Goal: Task Accomplishment & Management: Use online tool/utility

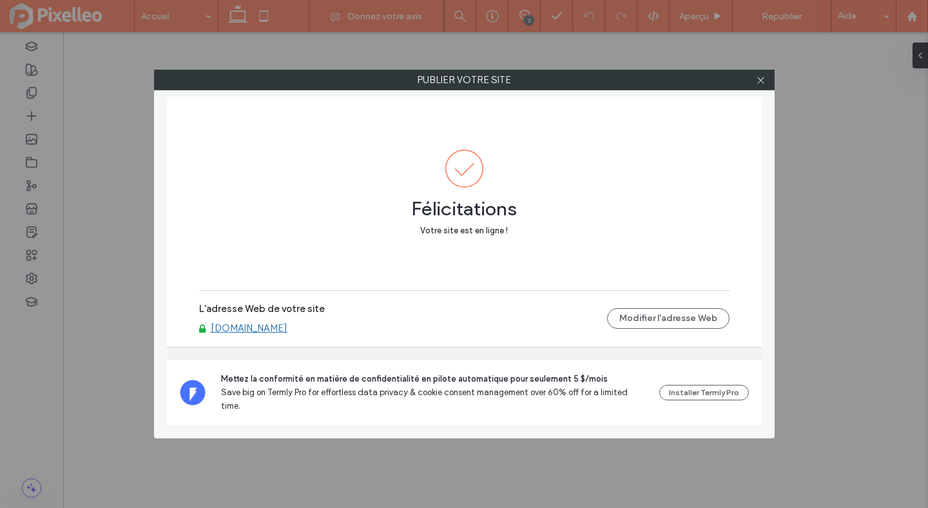
click at [760, 79] on use at bounding box center [760, 80] width 6 height 6
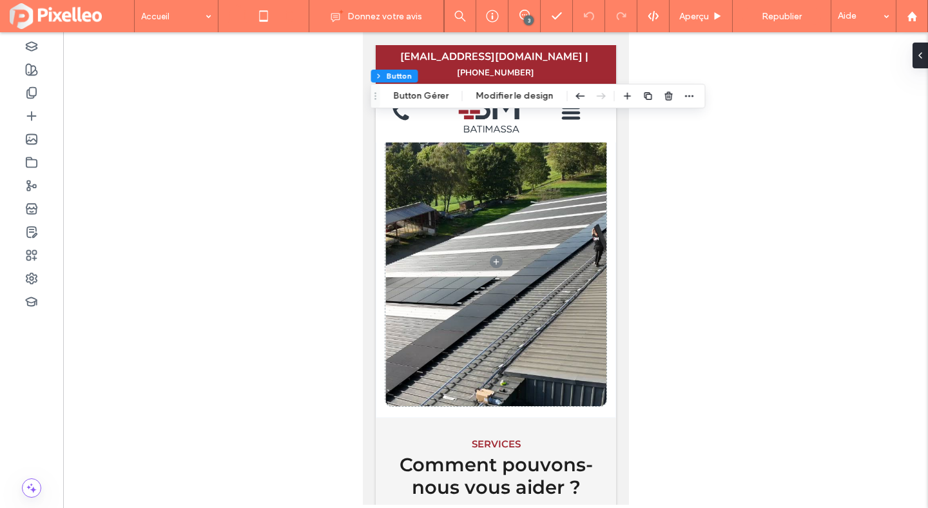
click at [245, 23] on icon at bounding box center [238, 16] width 26 height 26
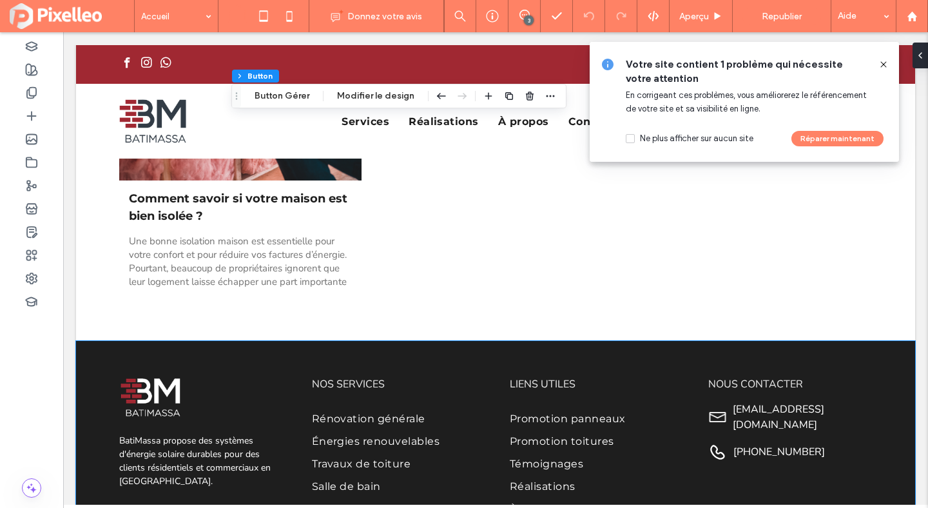
scroll to position [4823, 0]
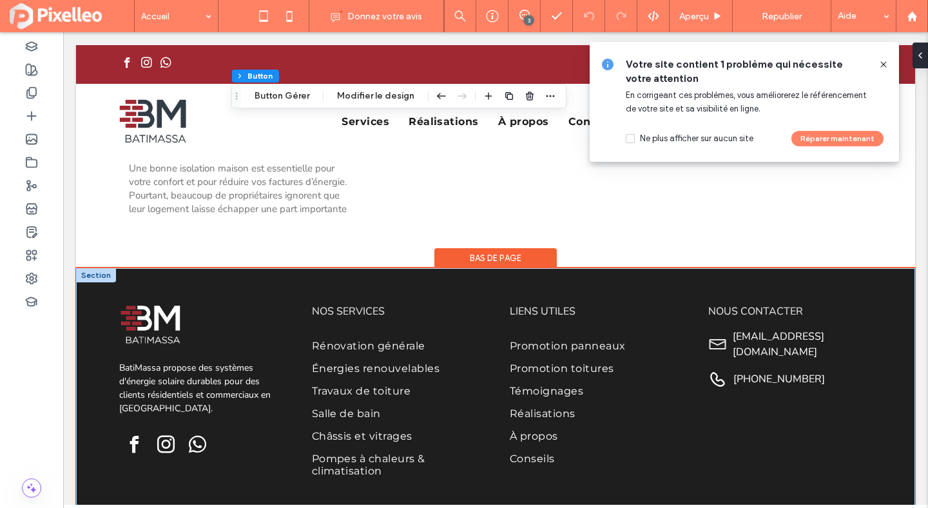
click at [435, 268] on div "BatiMassa propose des systèmes d'énergie solaire durables pour des clients rési…" at bounding box center [495, 394] width 773 height 252
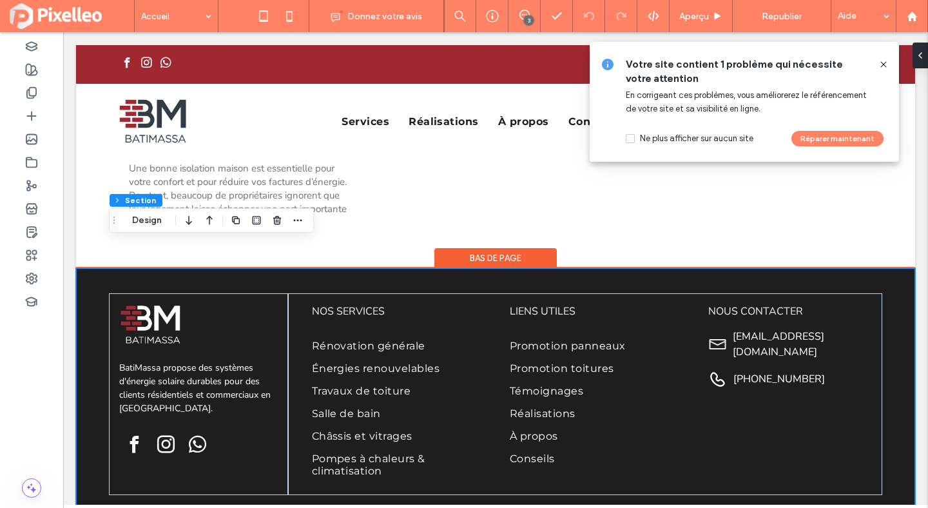
click at [473, 248] on div "Bas de page" at bounding box center [495, 258] width 122 height 20
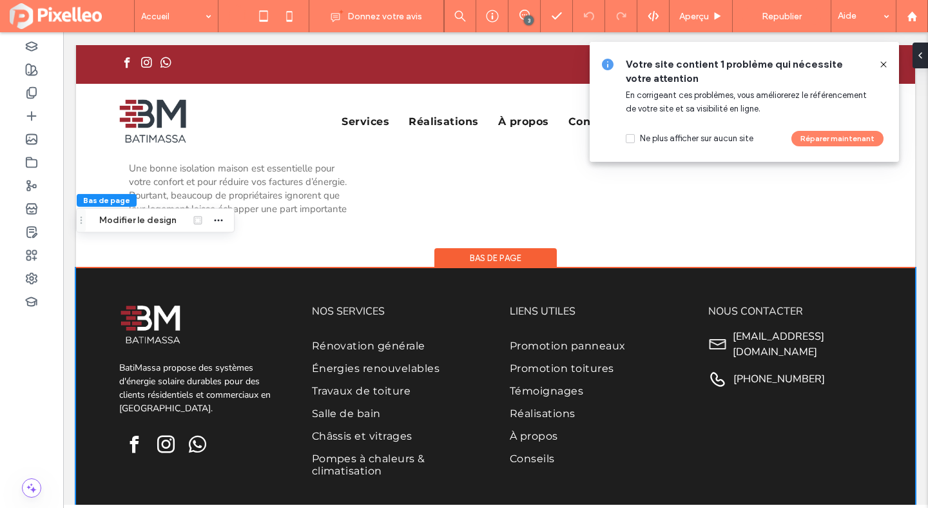
click at [473, 248] on div "Bas de page" at bounding box center [495, 258] width 122 height 20
click at [465, 248] on div "Bas de page" at bounding box center [495, 258] width 122 height 20
click at [140, 216] on button "Modifier le design" at bounding box center [138, 220] width 94 height 15
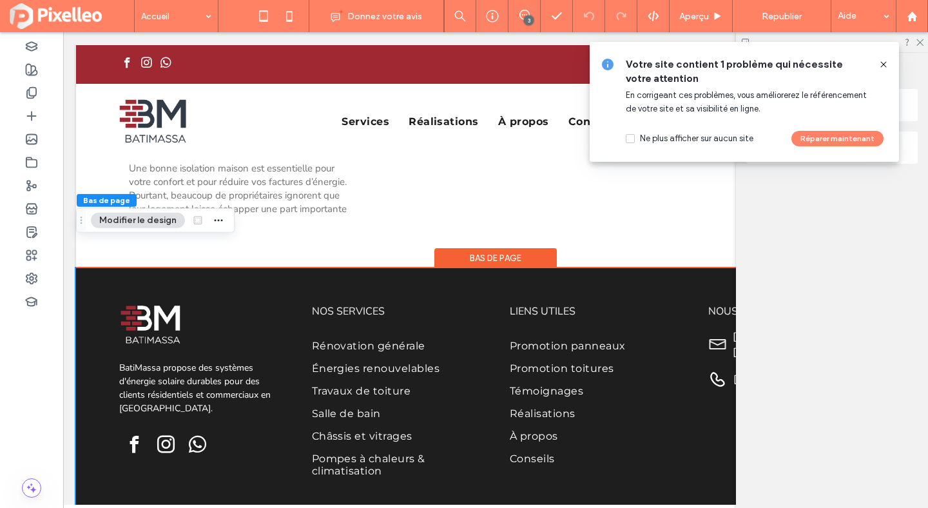
click at [884, 66] on icon at bounding box center [883, 64] width 10 height 10
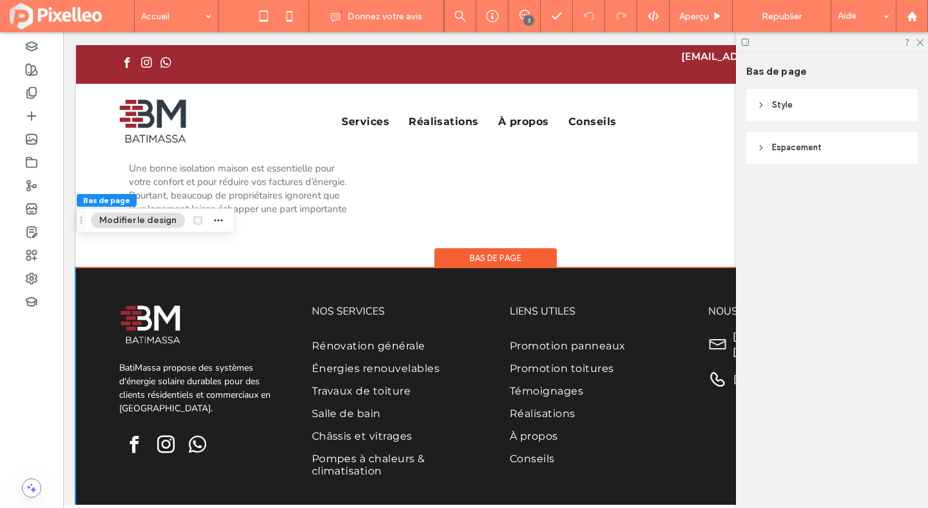
click at [782, 108] on span "Style" at bounding box center [782, 105] width 21 height 13
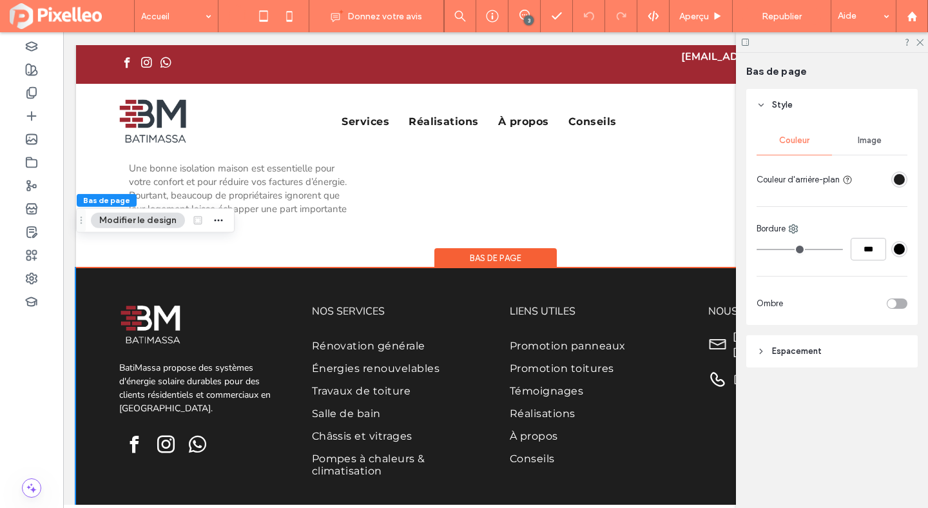
click at [891, 175] on div at bounding box center [899, 179] width 16 height 16
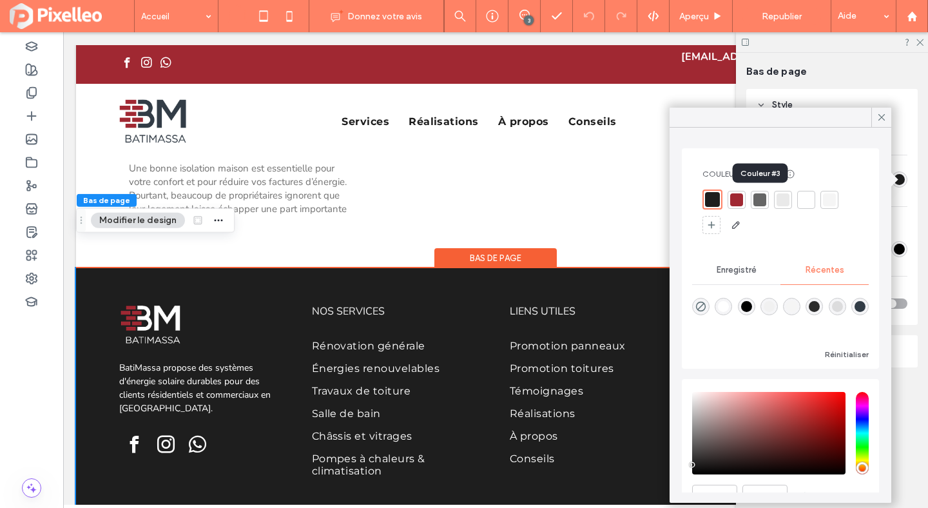
click at [763, 195] on div at bounding box center [759, 199] width 13 height 13
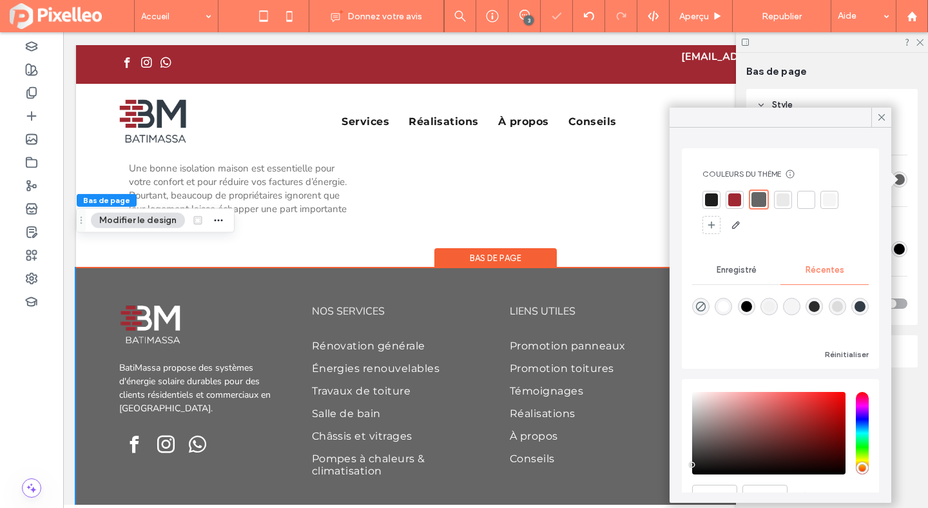
click at [861, 305] on div "rgba(50, 60, 70, 1)" at bounding box center [859, 306] width 11 height 11
type input "*******"
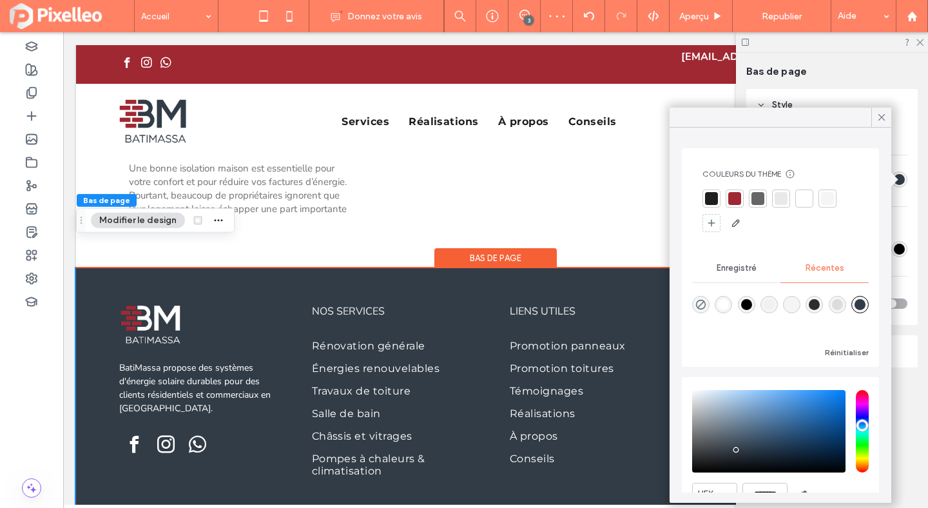
scroll to position [62, 0]
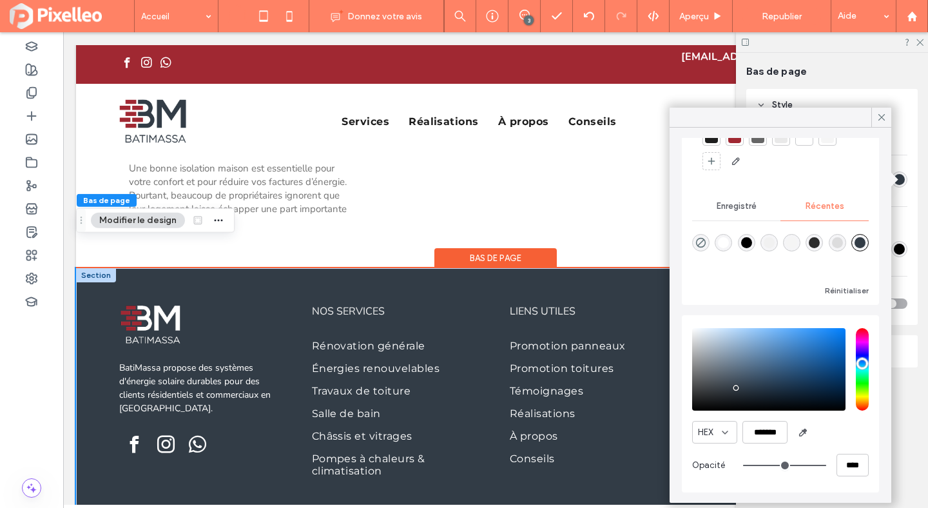
click at [586, 268] on div "BatiMassa propose des systèmes d'énergie solaire durables pour des clients rési…" at bounding box center [495, 394] width 773 height 252
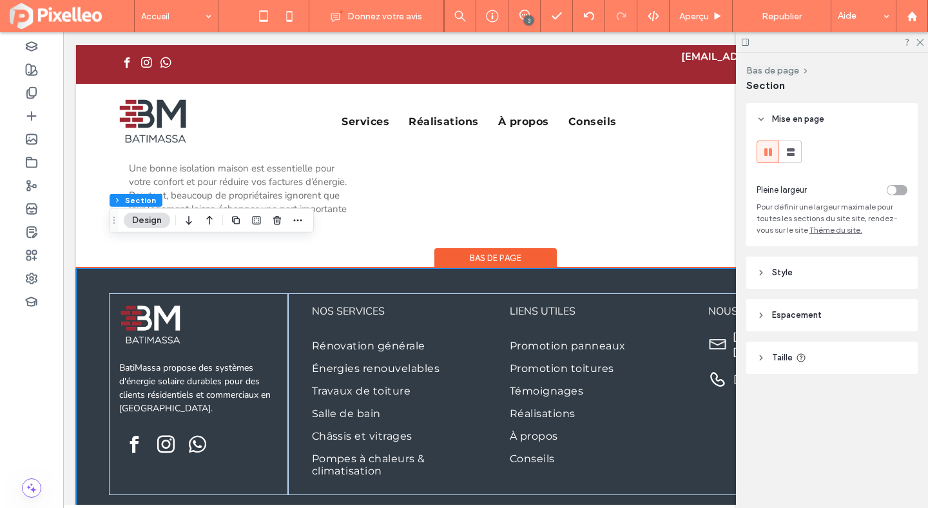
click at [604, 268] on div "BatiMassa propose des systèmes d'énergie solaire durables pour des clients rési…" at bounding box center [495, 394] width 773 height 252
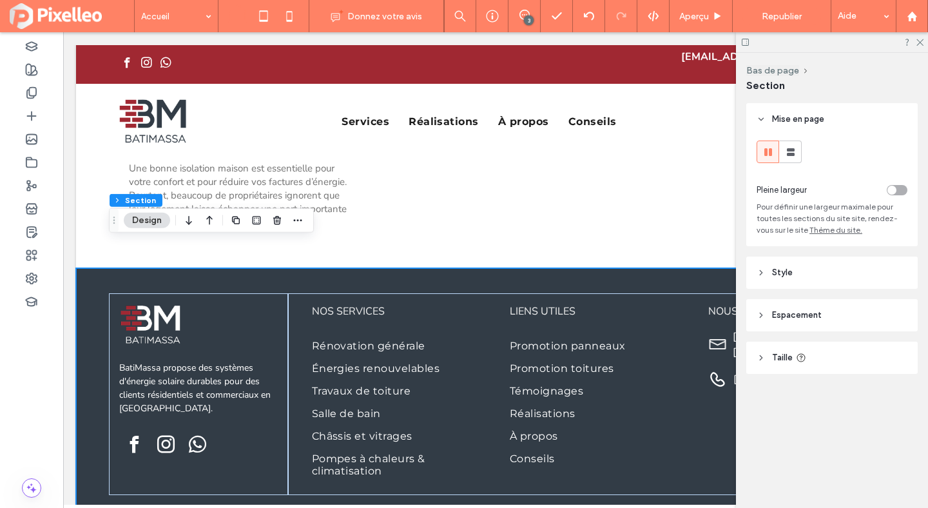
click at [761, 276] on icon at bounding box center [760, 272] width 9 height 9
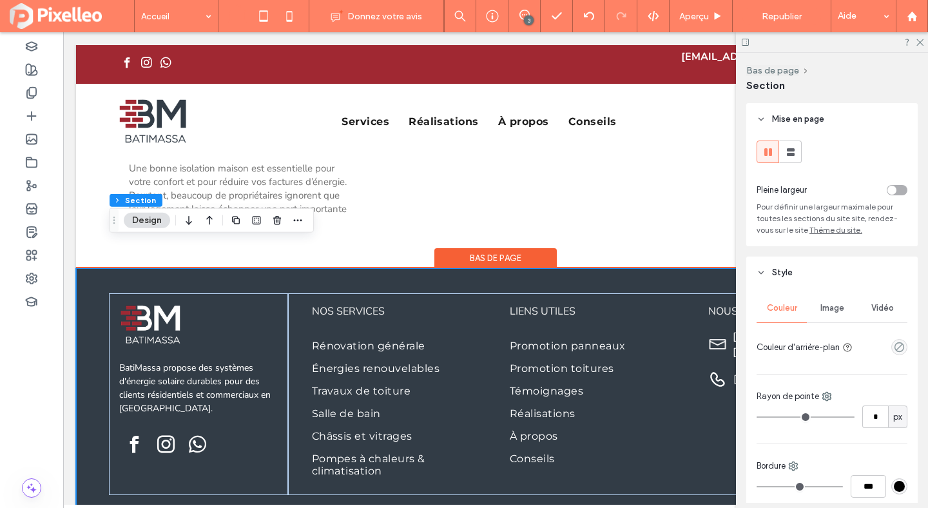
click at [500, 248] on div "Bas de page" at bounding box center [495, 258] width 122 height 20
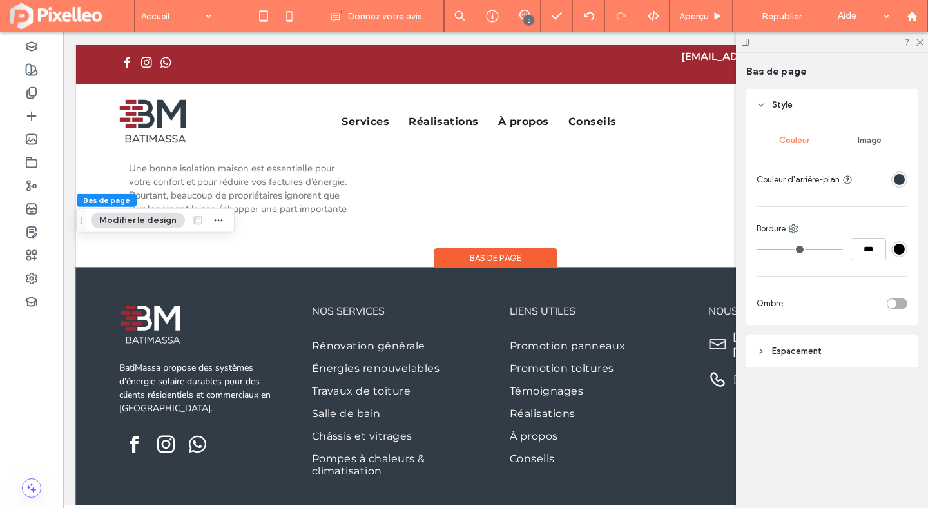
click at [896, 175] on div "rgba(50, 60, 70, 1)" at bounding box center [899, 179] width 11 height 11
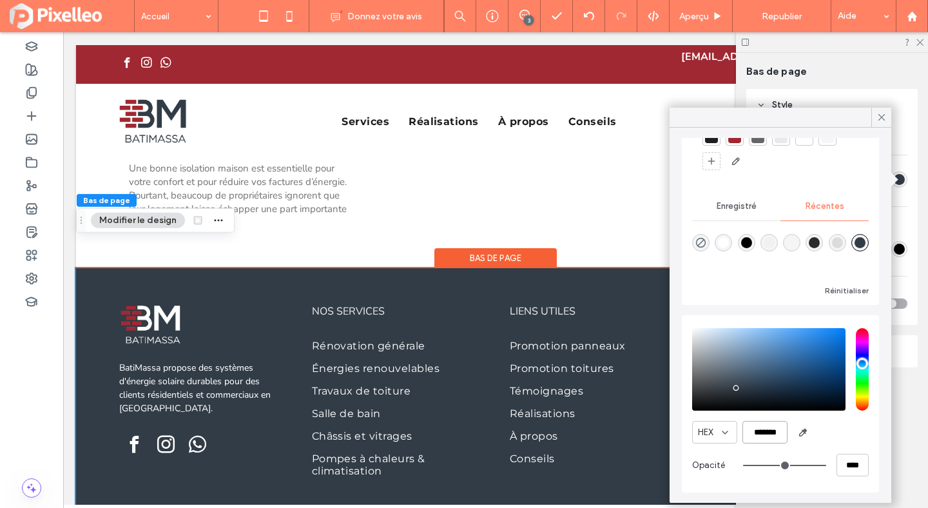
click at [762, 430] on input "*******" at bounding box center [764, 432] width 45 height 23
paste input "color picker textbox"
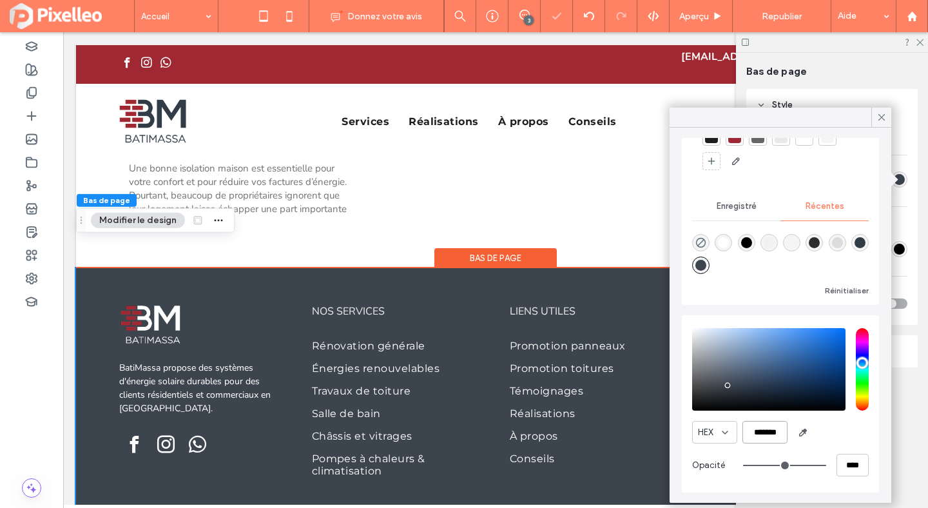
type input "*******"
click at [825, 418] on div "HEX ******* Opacité ****" at bounding box center [780, 403] width 177 height 164
click at [880, 111] on icon at bounding box center [881, 117] width 12 height 12
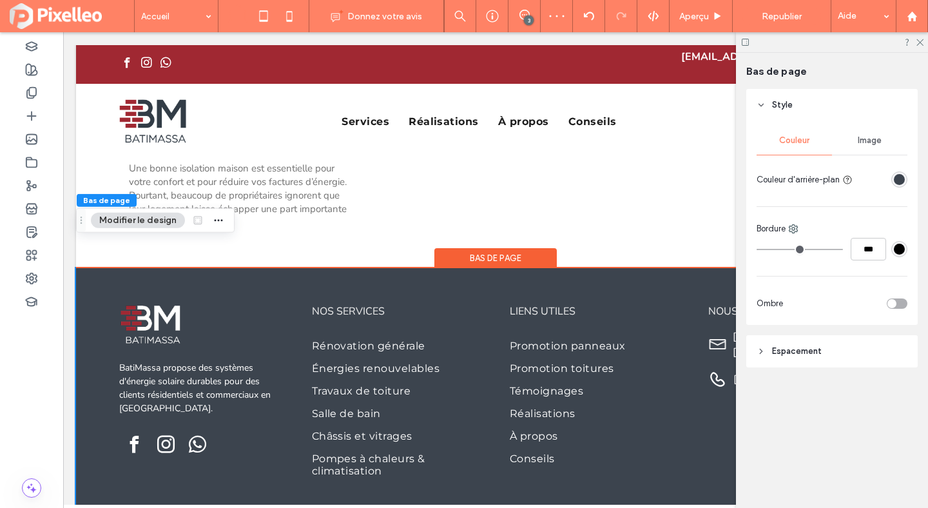
click at [925, 36] on div at bounding box center [832, 42] width 192 height 20
click at [923, 42] on icon at bounding box center [919, 41] width 8 height 8
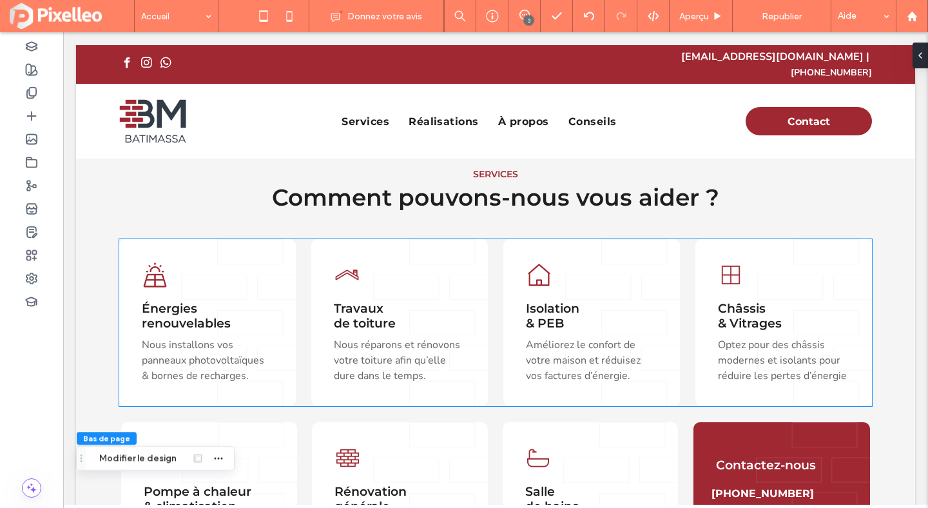
scroll to position [388, 0]
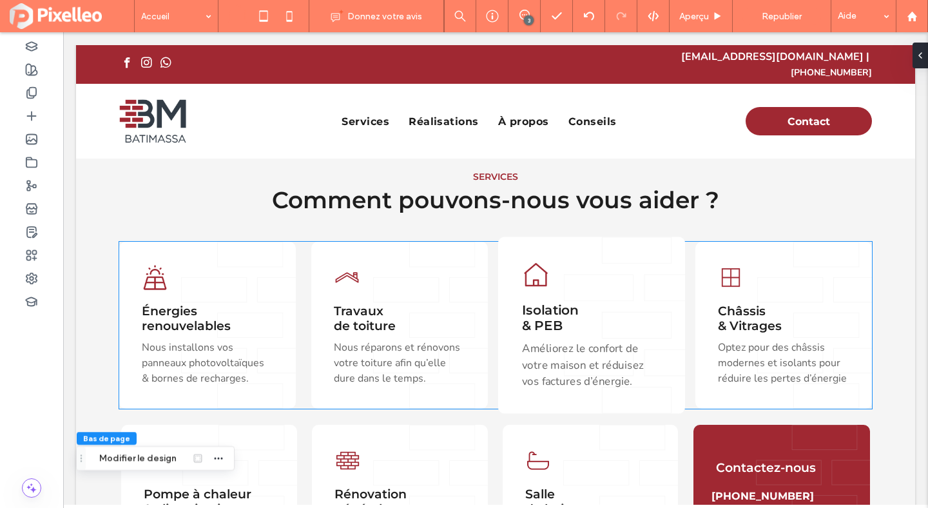
click at [532, 266] on img at bounding box center [536, 274] width 28 height 28
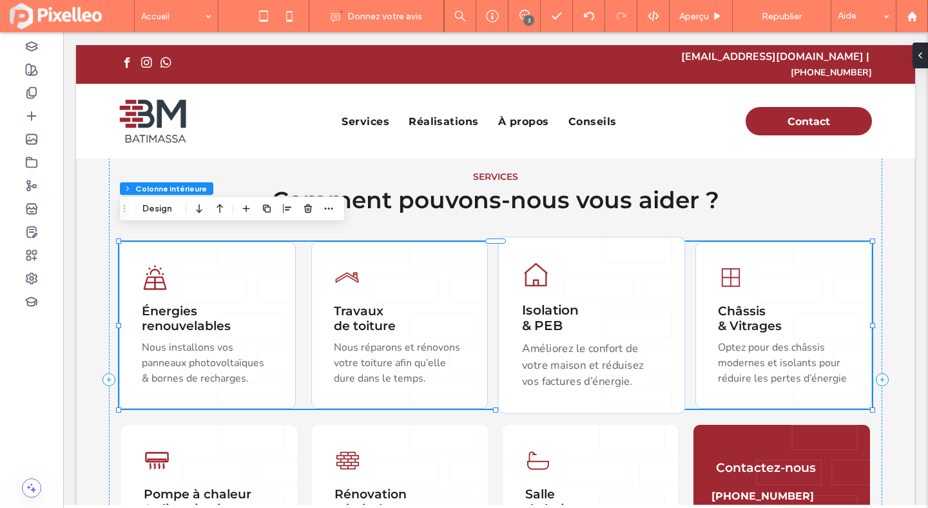
click at [532, 266] on img at bounding box center [536, 274] width 28 height 28
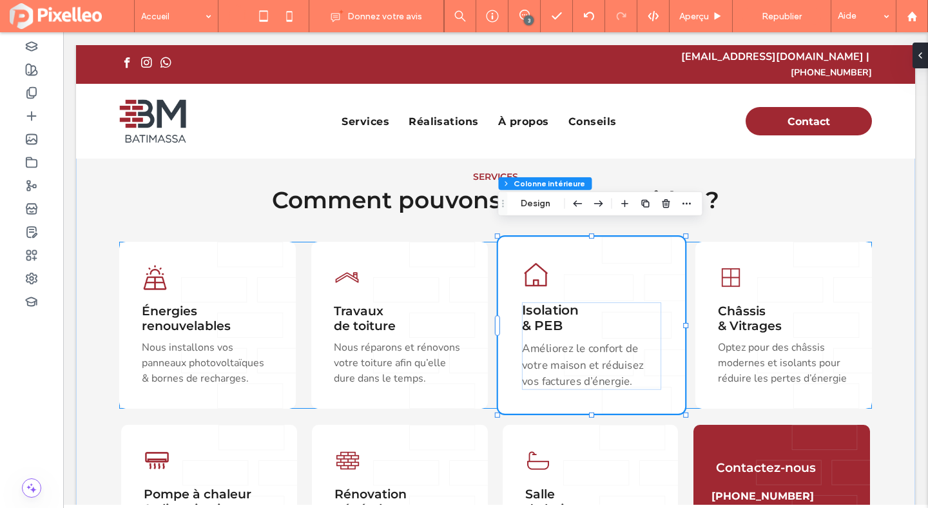
click at [532, 266] on img at bounding box center [536, 274] width 28 height 28
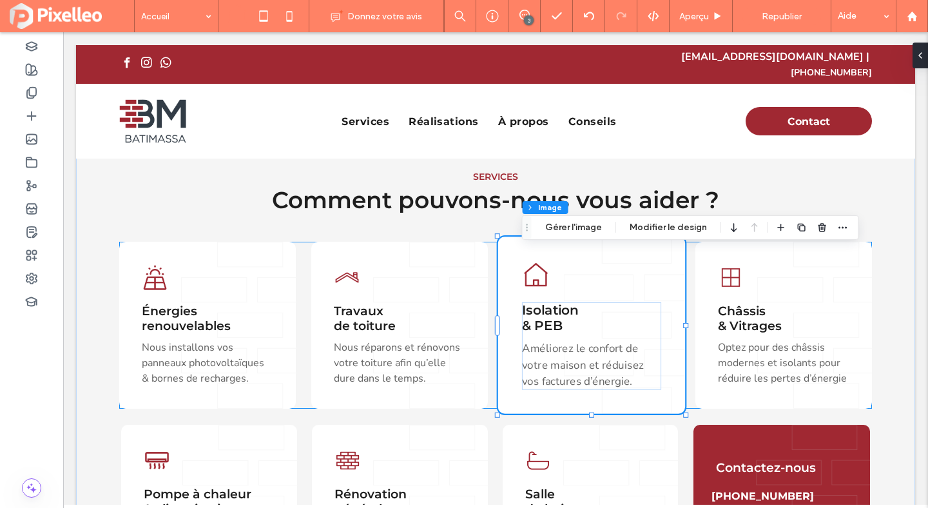
type input "*"
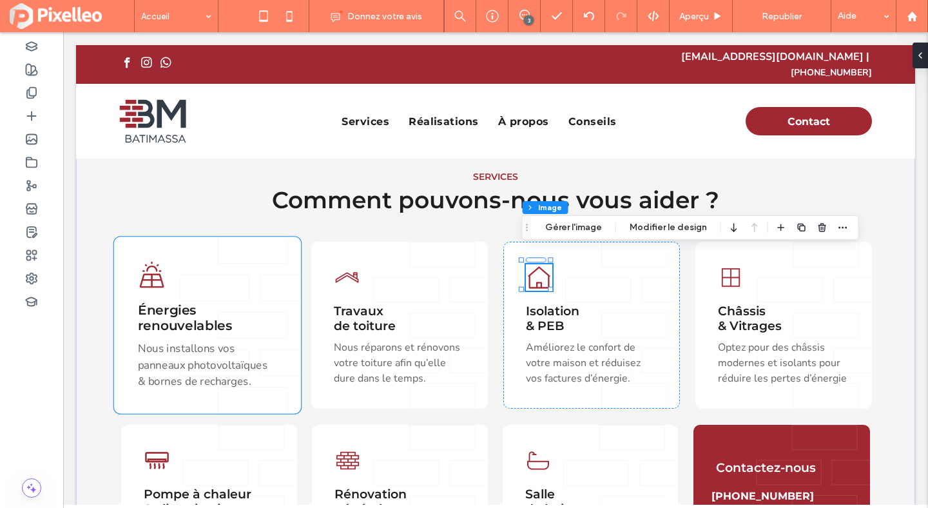
click at [149, 265] on img at bounding box center [152, 274] width 28 height 28
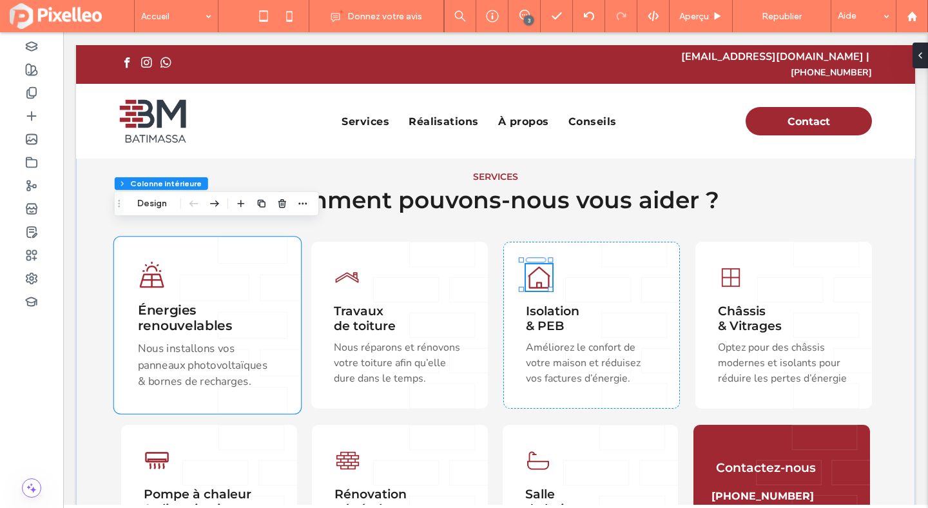
click at [149, 265] on img at bounding box center [152, 274] width 28 height 28
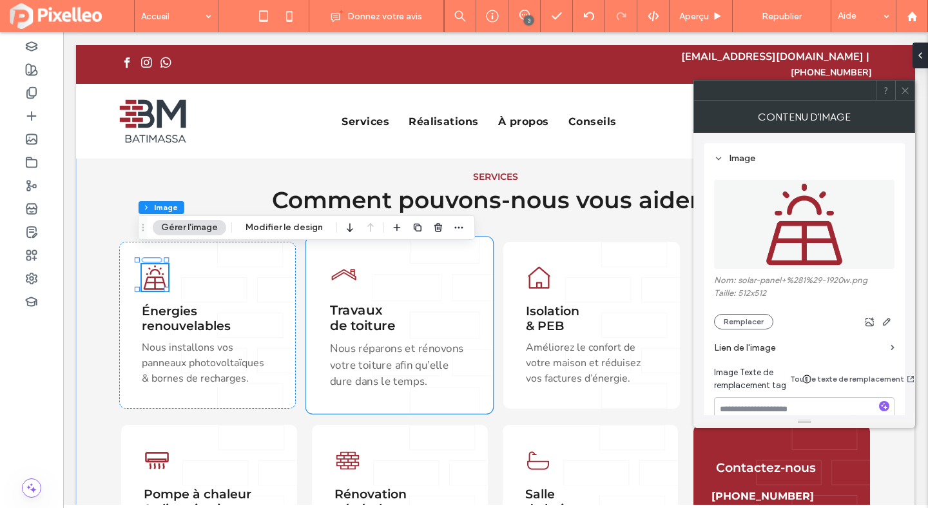
click at [344, 261] on img at bounding box center [344, 274] width 28 height 28
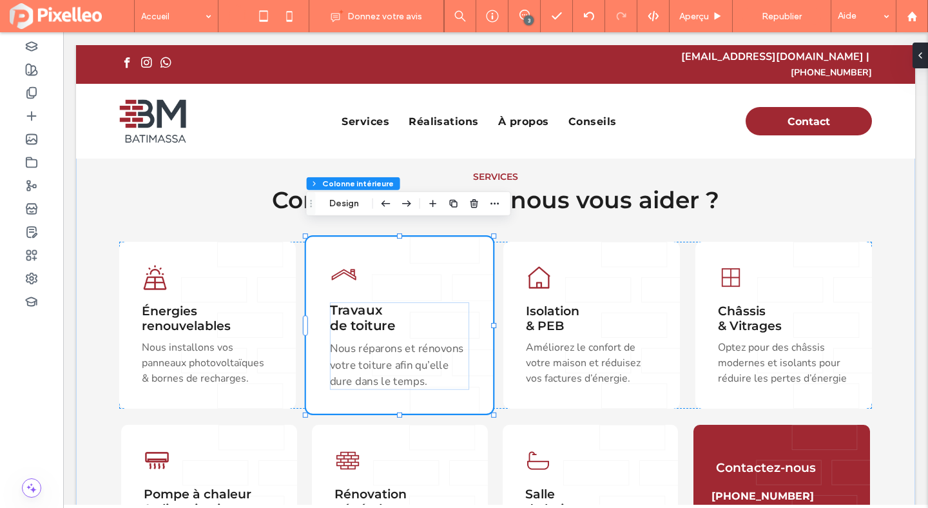
click at [344, 261] on img at bounding box center [344, 274] width 28 height 28
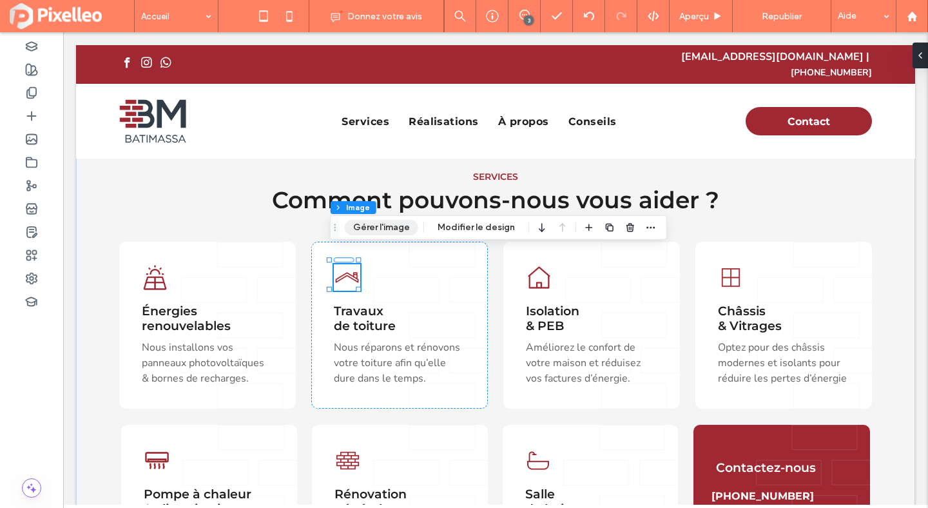
click at [392, 229] on button "Gérer l'image" at bounding box center [381, 227] width 73 height 15
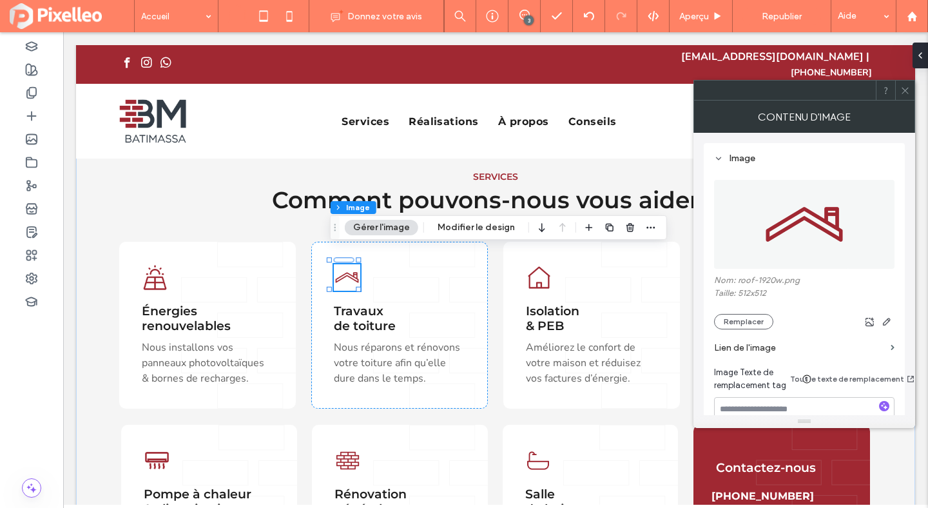
click at [902, 87] on use at bounding box center [904, 90] width 6 height 6
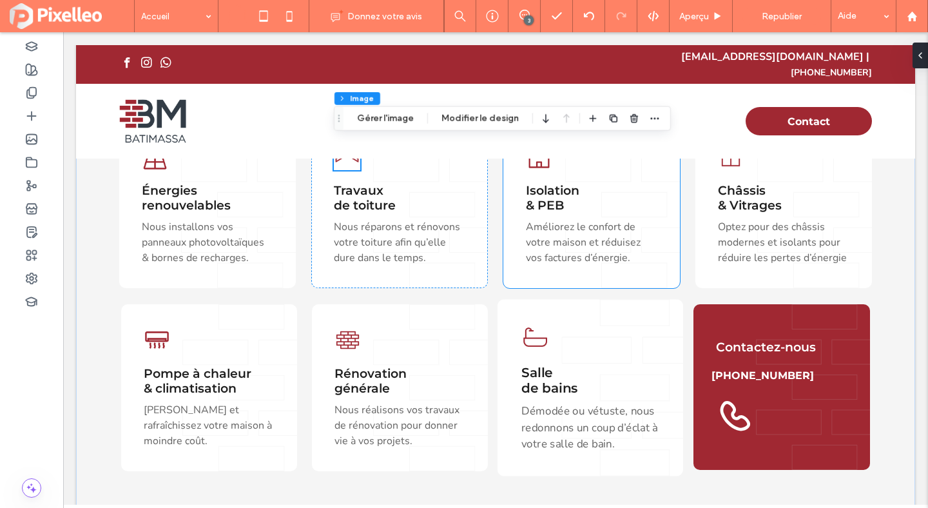
scroll to position [548, 0]
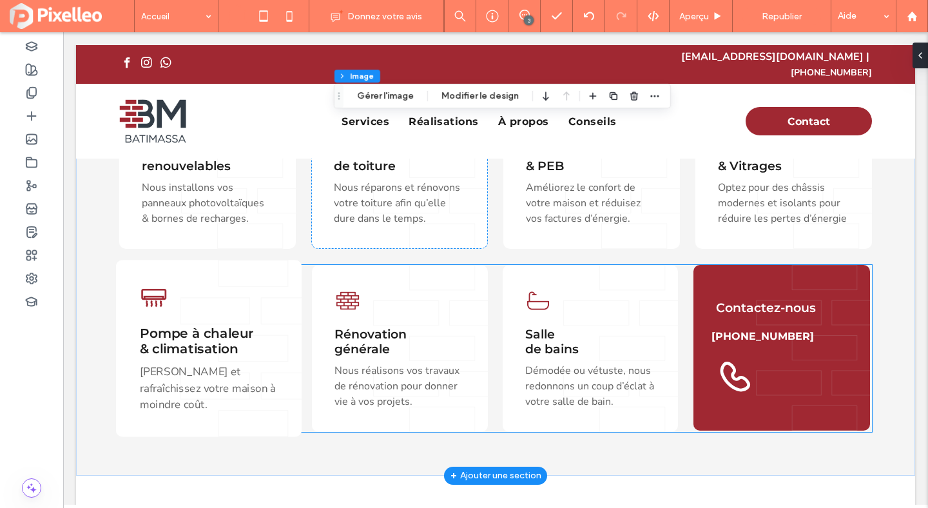
click at [157, 287] on img at bounding box center [154, 297] width 28 height 28
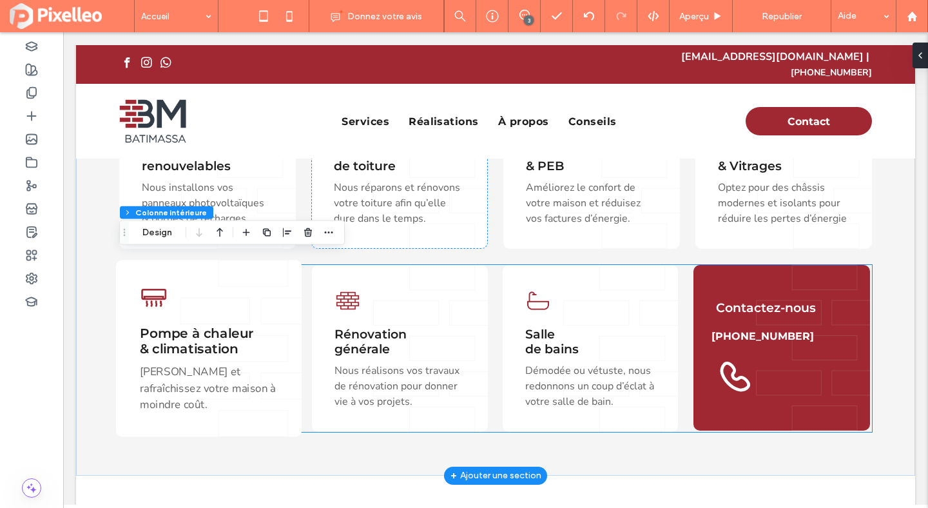
click at [157, 287] on img at bounding box center [154, 297] width 28 height 28
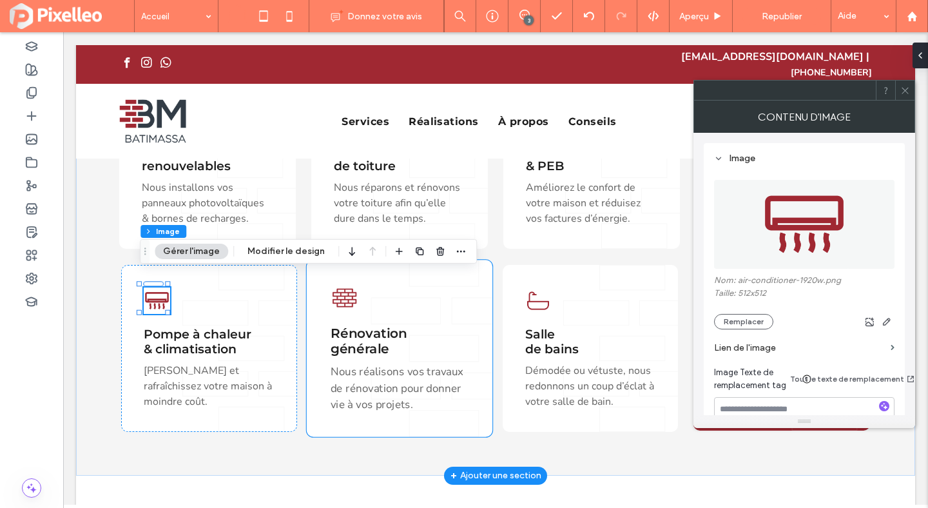
click at [344, 285] on img at bounding box center [344, 297] width 28 height 28
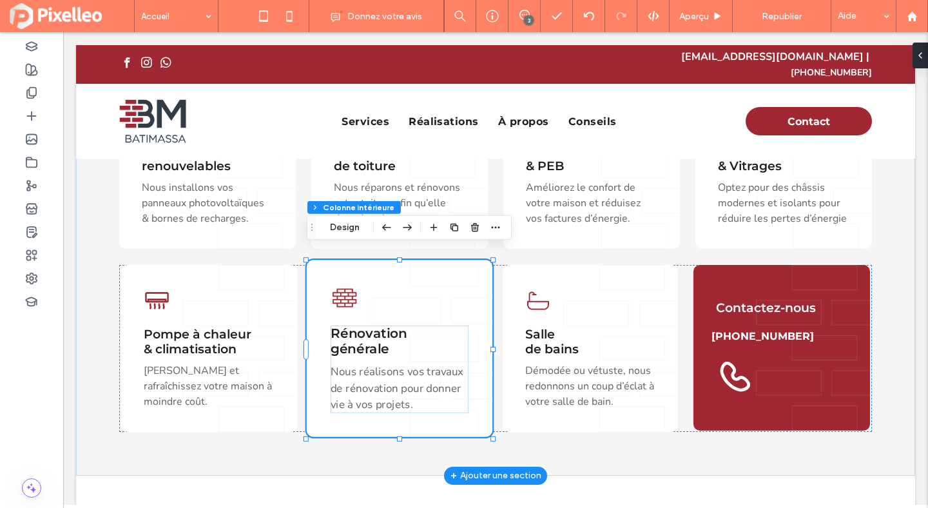
click at [344, 285] on img at bounding box center [344, 297] width 28 height 28
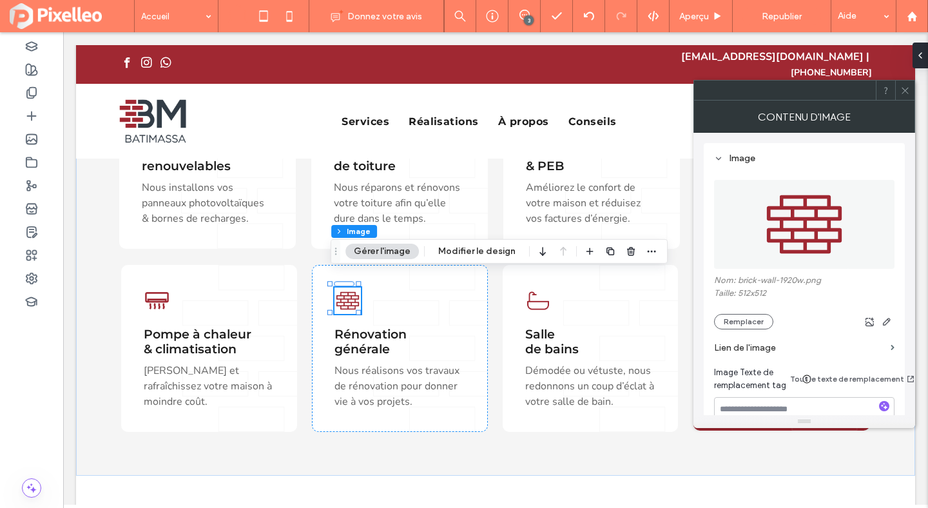
click at [906, 91] on use at bounding box center [904, 90] width 6 height 6
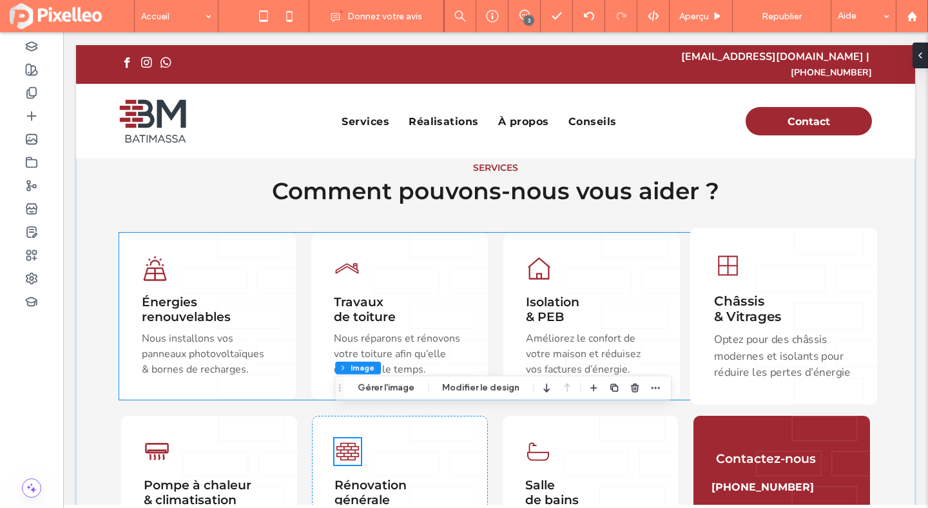
scroll to position [390, 0]
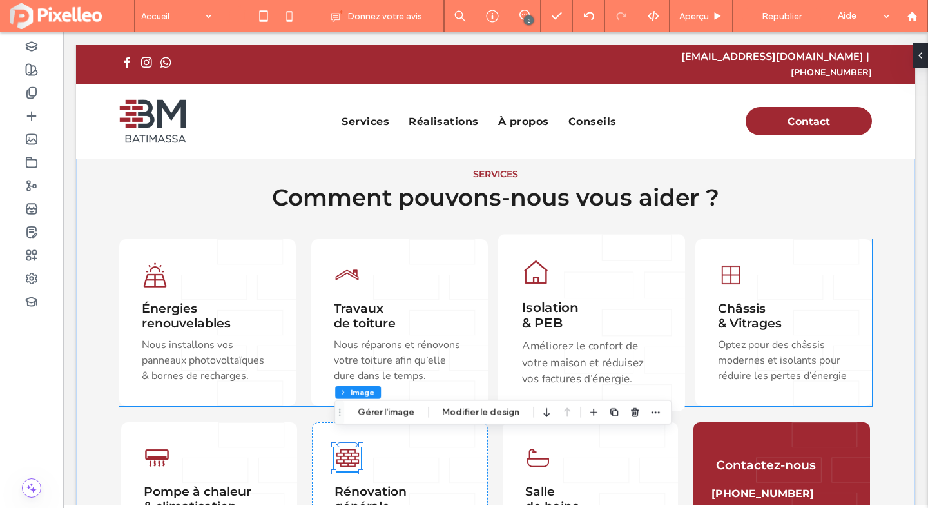
click at [540, 260] on img at bounding box center [536, 272] width 28 height 28
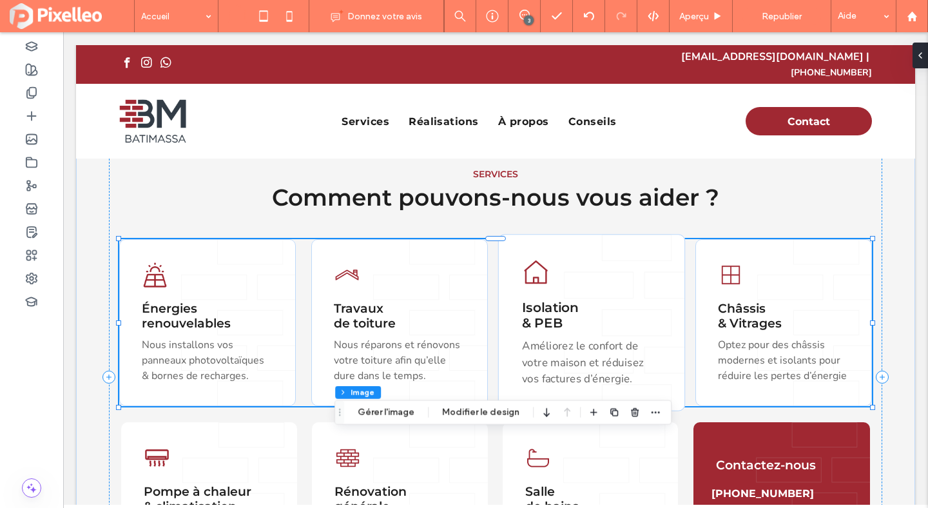
click at [540, 260] on img at bounding box center [536, 272] width 28 height 28
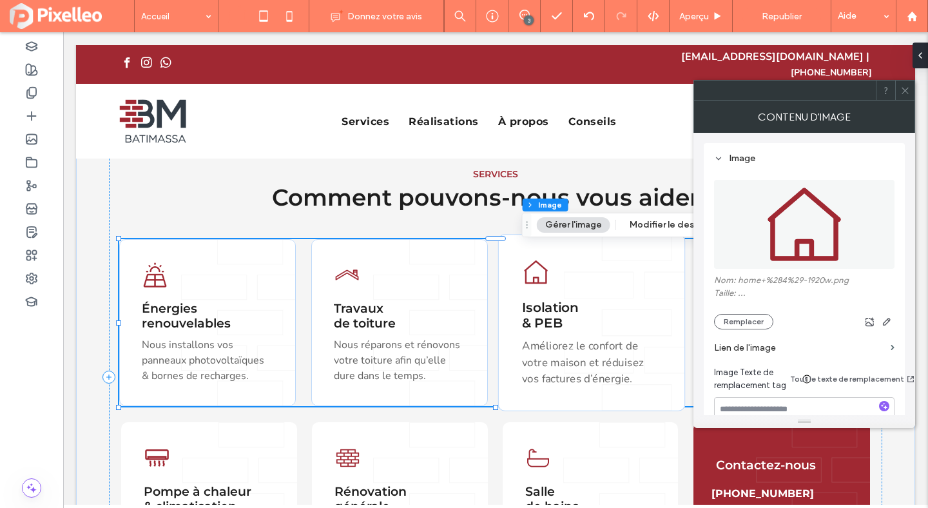
type input "*"
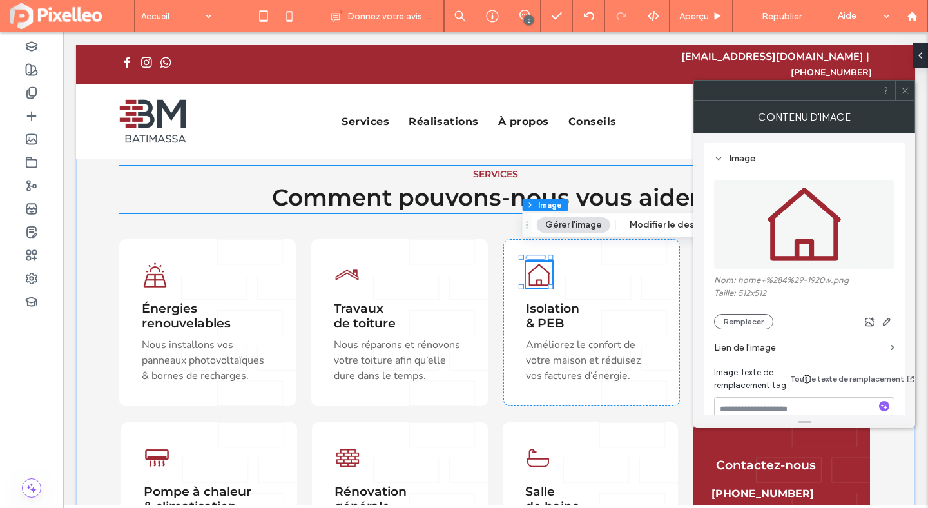
click at [367, 191] on span "Comment pouvons-nous vous aider ?" at bounding box center [495, 197] width 447 height 28
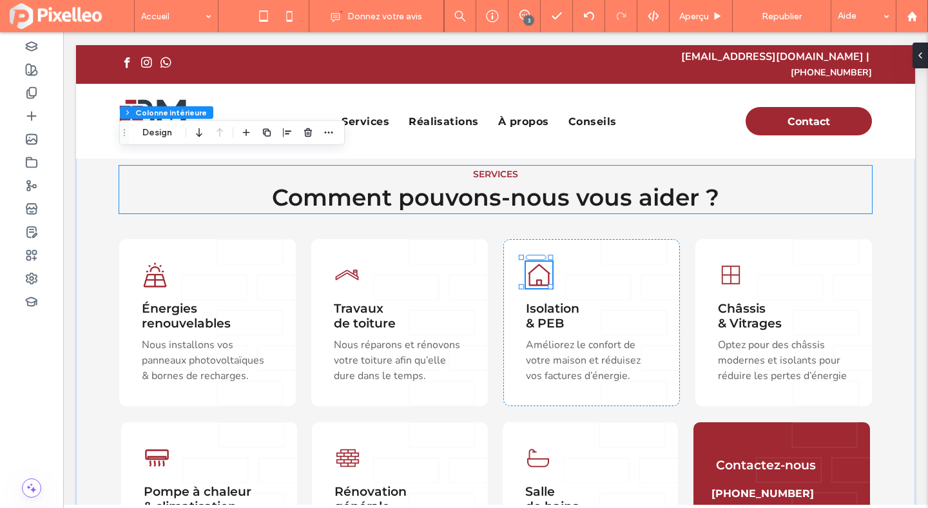
click at [367, 191] on span "Comment pouvons-nous vous aider ?" at bounding box center [495, 197] width 447 height 28
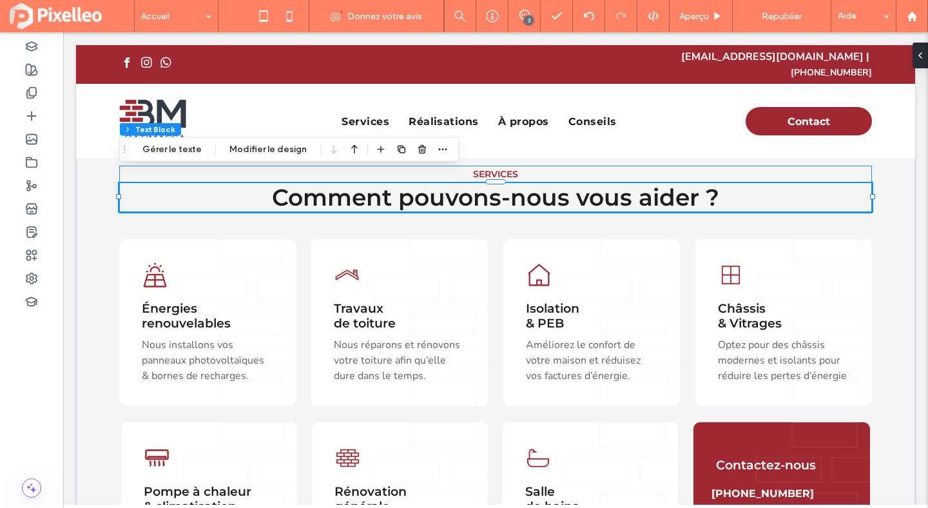
click at [367, 191] on span "Comment pouvons-nous vous aider ?" at bounding box center [495, 197] width 447 height 28
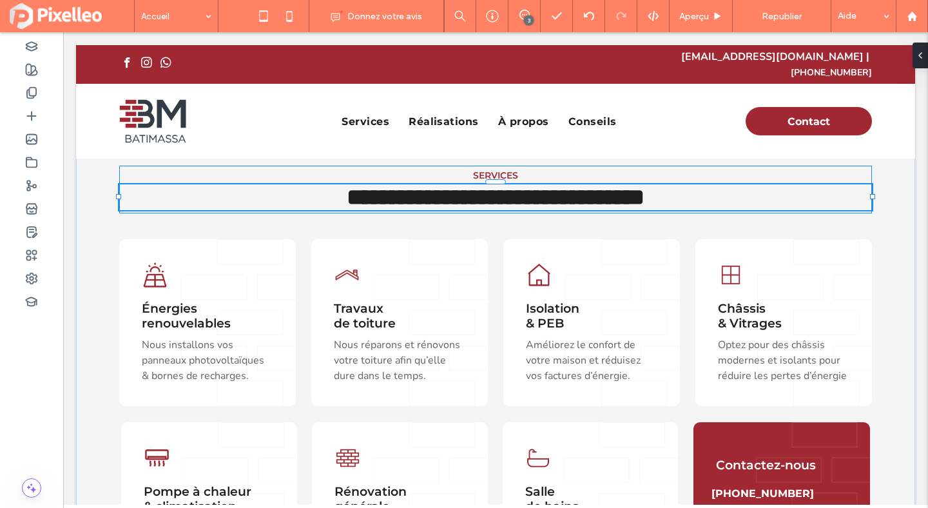
click at [367, 191] on span "**********" at bounding box center [496, 197] width 298 height 23
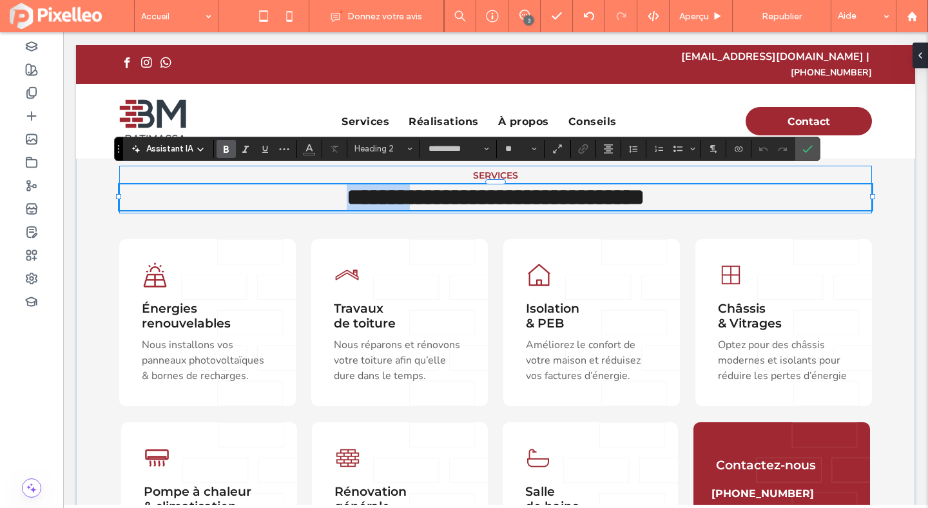
click at [367, 191] on span "**********" at bounding box center [496, 197] width 298 height 23
click at [618, 186] on span "**********" at bounding box center [496, 197] width 298 height 23
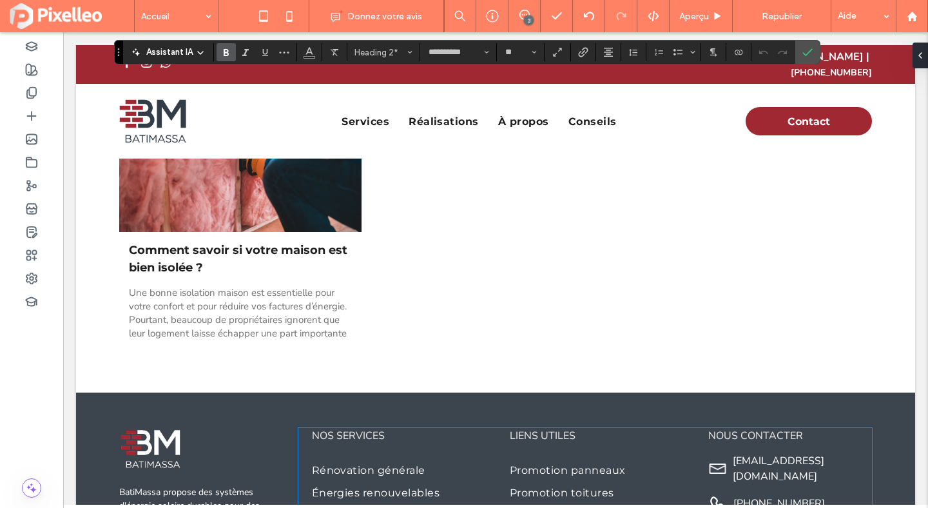
scroll to position [4877, 0]
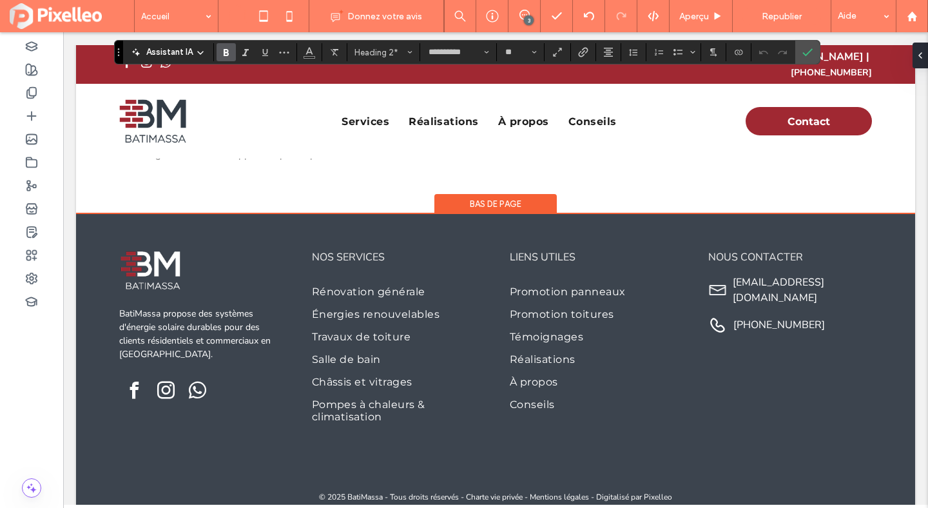
click at [526, 194] on div "Bas de page" at bounding box center [495, 204] width 122 height 20
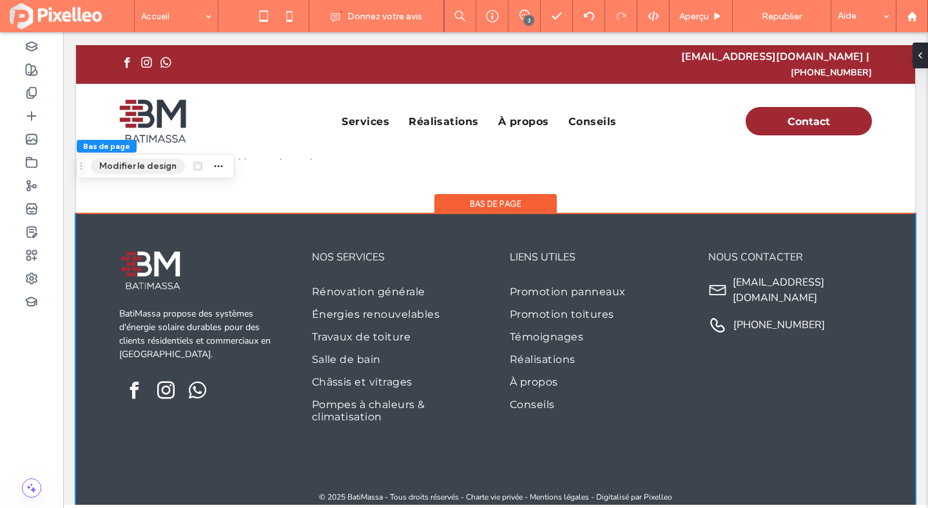
click at [128, 167] on button "Modifier le design" at bounding box center [138, 165] width 94 height 15
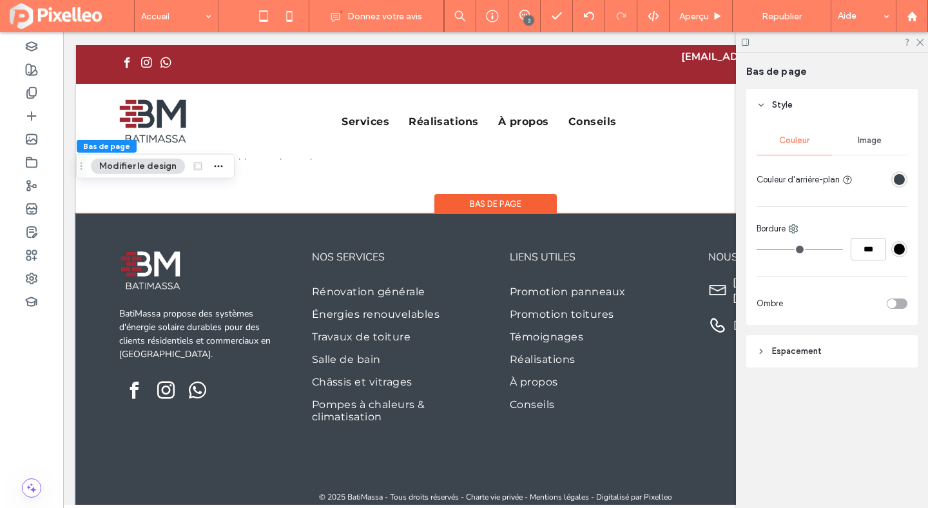
click at [900, 174] on div "rgba(60, 68, 78, 1)" at bounding box center [899, 179] width 11 height 11
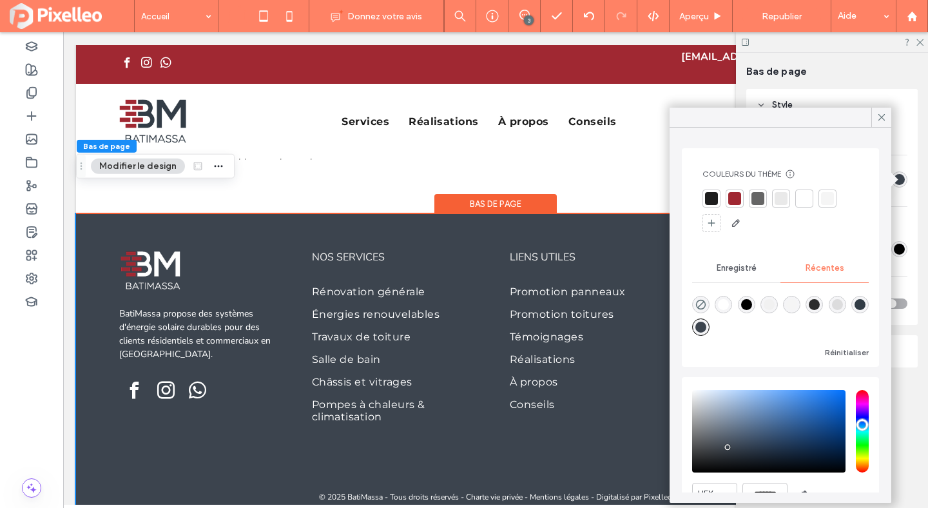
scroll to position [62, 0]
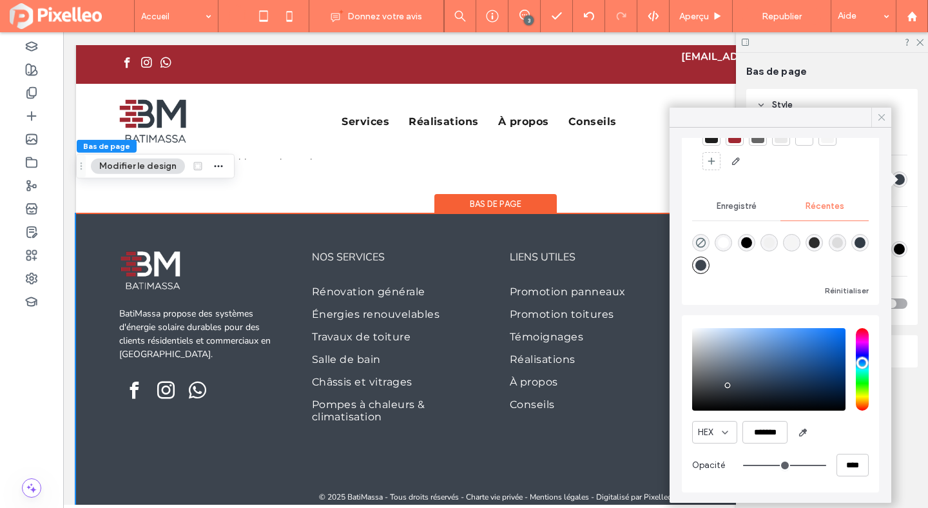
click at [879, 108] on span at bounding box center [881, 117] width 12 height 19
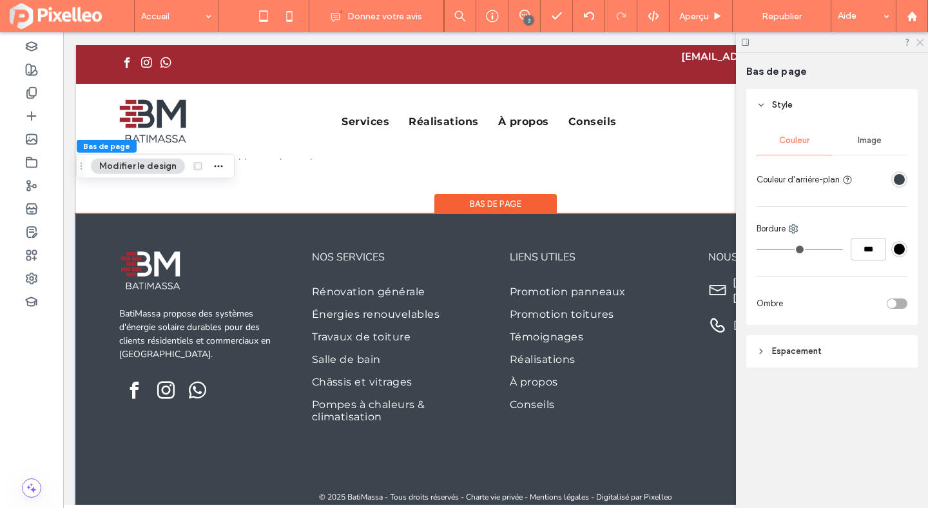
click at [922, 43] on icon at bounding box center [919, 41] width 8 height 8
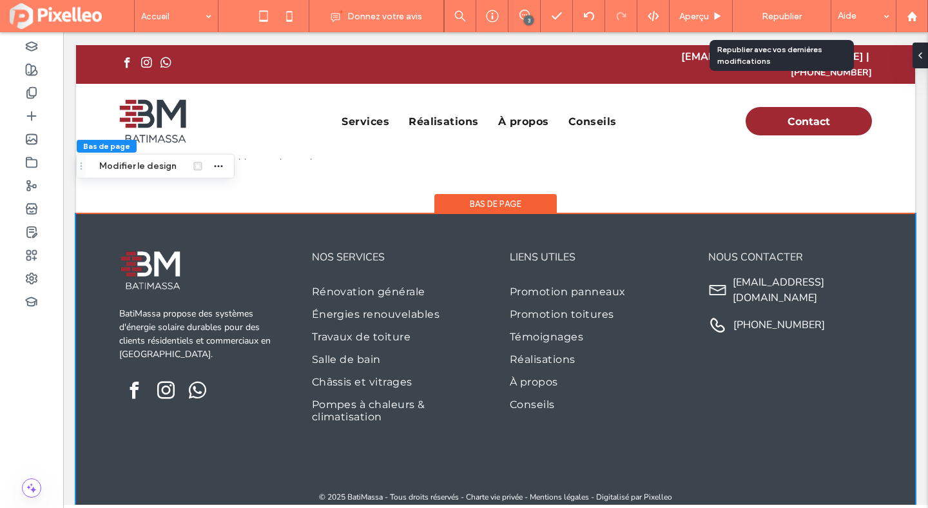
click at [765, 18] on span "Republier" at bounding box center [781, 16] width 40 height 11
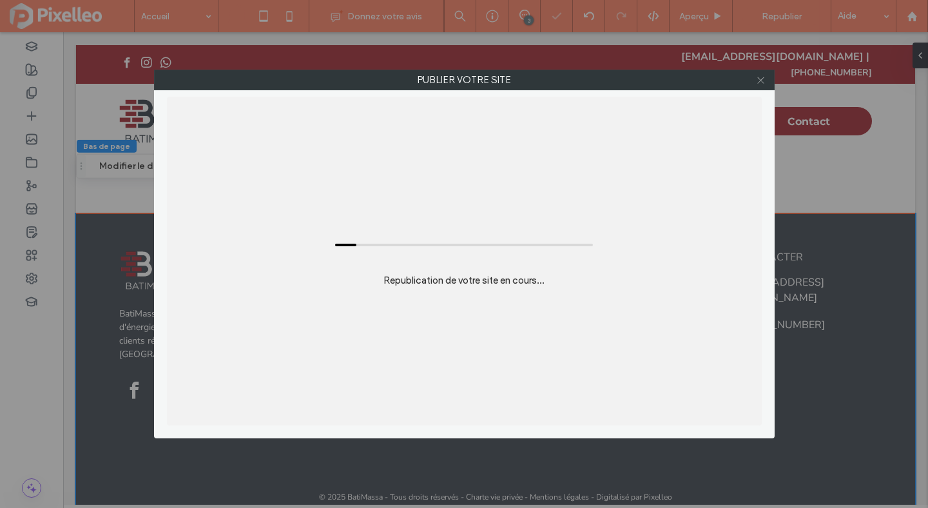
click at [760, 81] on use at bounding box center [760, 80] width 6 height 6
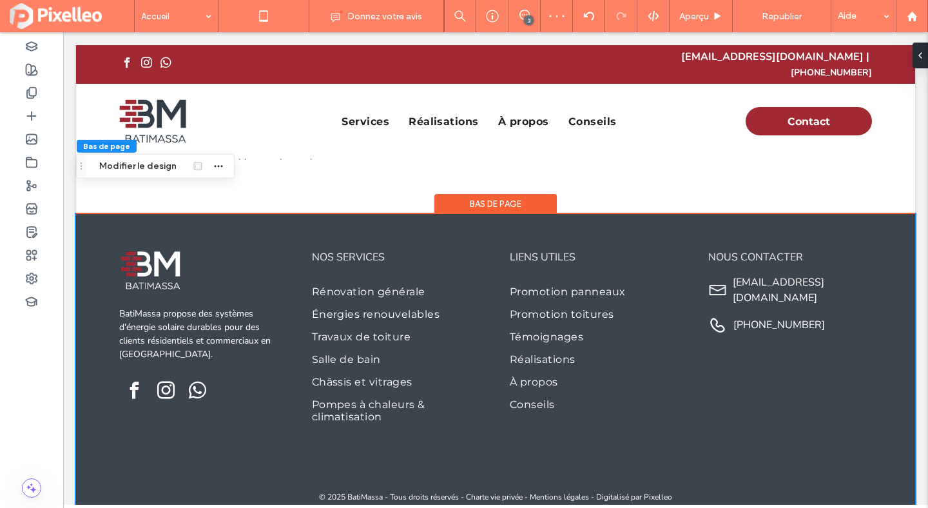
click at [292, 15] on icon at bounding box center [289, 16] width 26 height 26
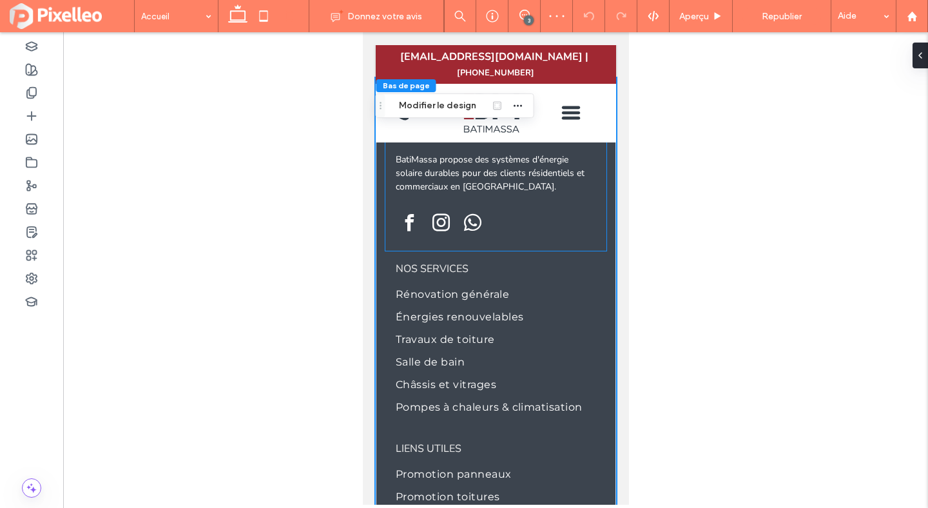
scroll to position [9238, 0]
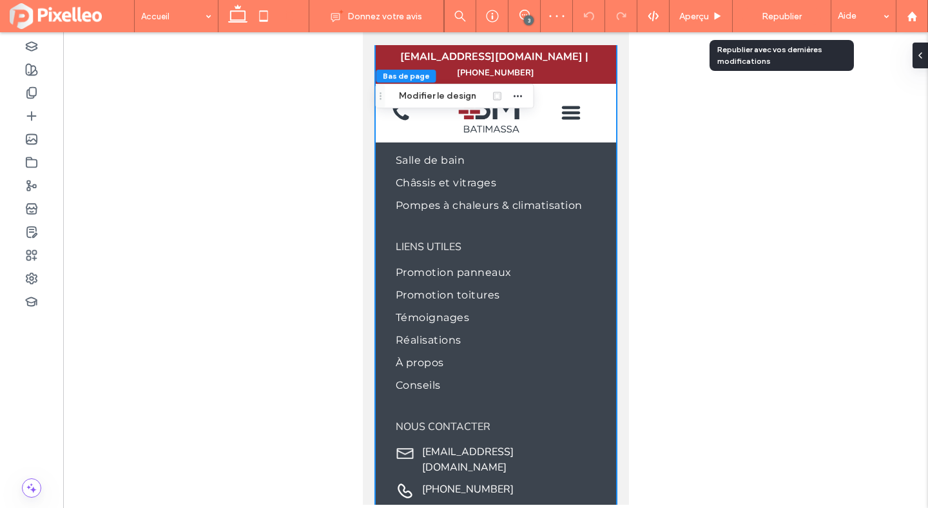
click at [783, 11] on span "Republier" at bounding box center [781, 16] width 40 height 11
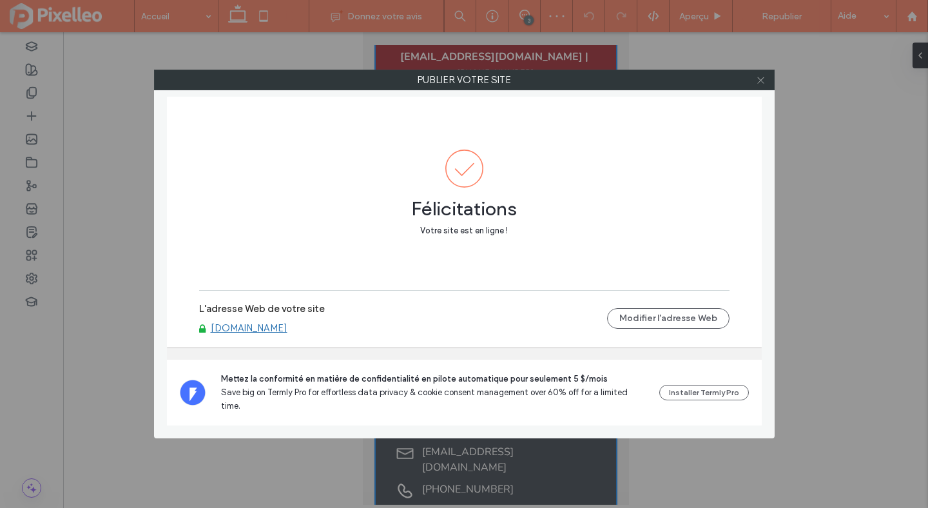
click at [760, 81] on use at bounding box center [760, 80] width 6 height 6
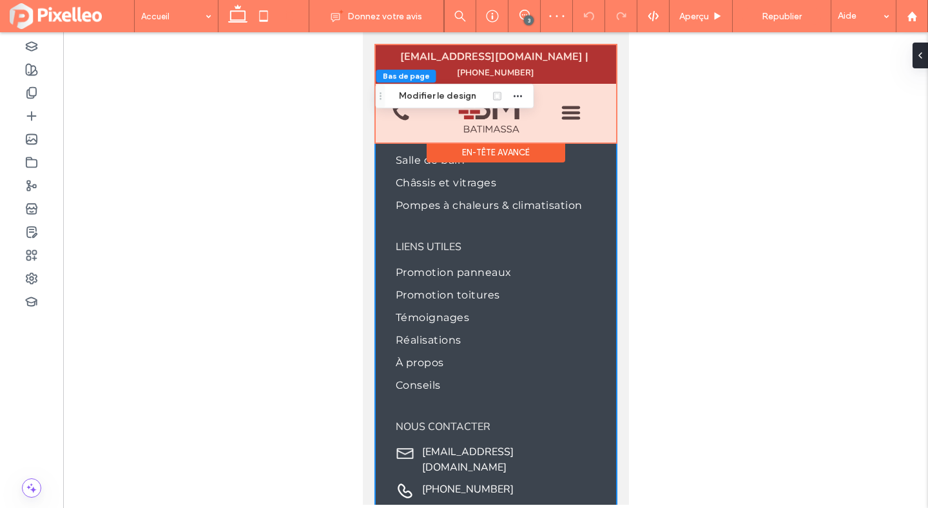
click at [573, 97] on div at bounding box center [495, 93] width 240 height 97
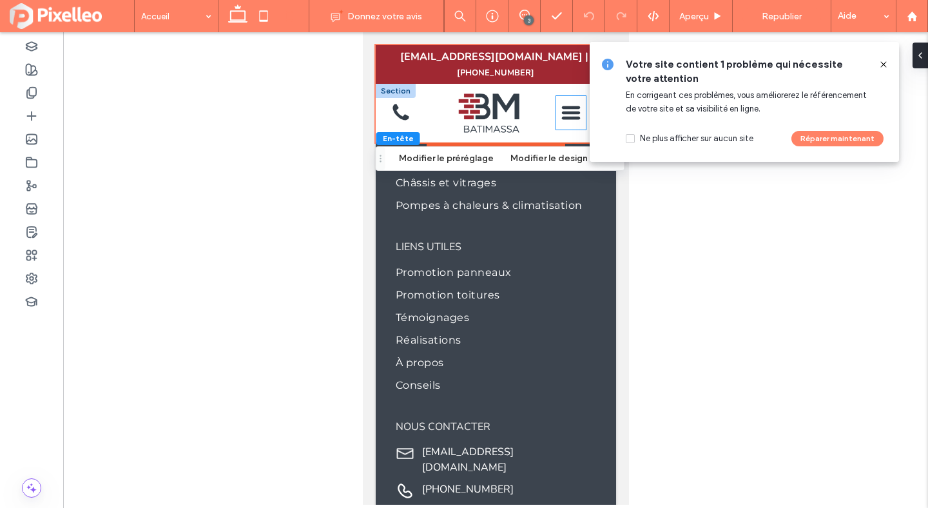
click at [555, 101] on icon at bounding box center [570, 112] width 30 height 33
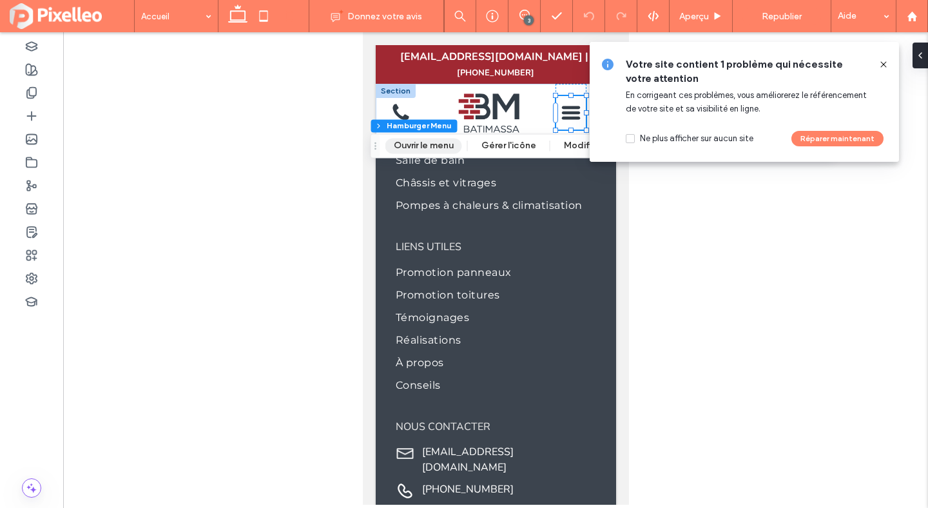
click at [419, 142] on button "Ouvrir le menu" at bounding box center [423, 145] width 77 height 15
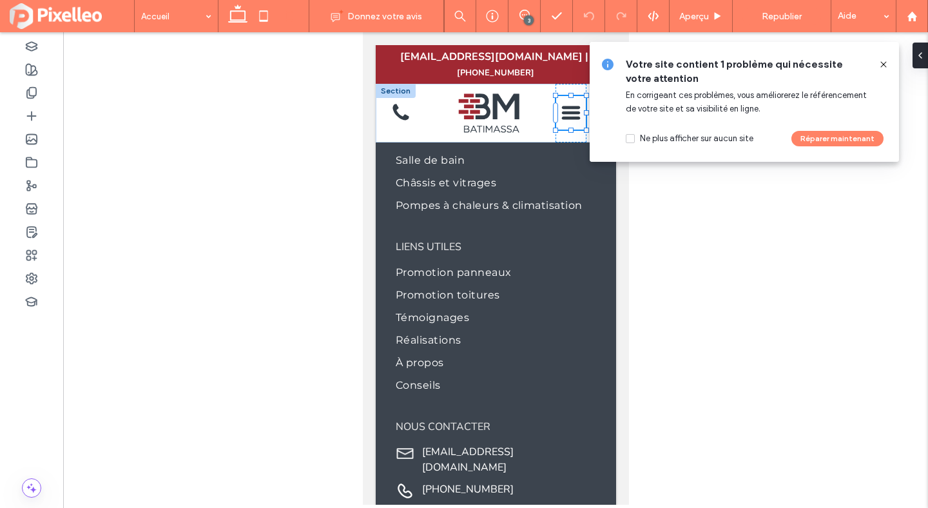
scroll to position [0, 0]
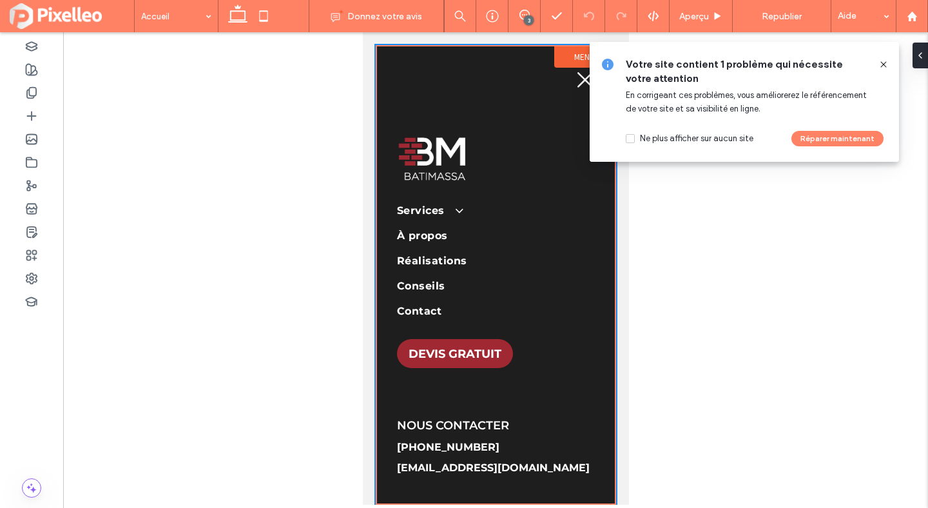
click at [568, 55] on label "Menu" at bounding box center [583, 56] width 61 height 21
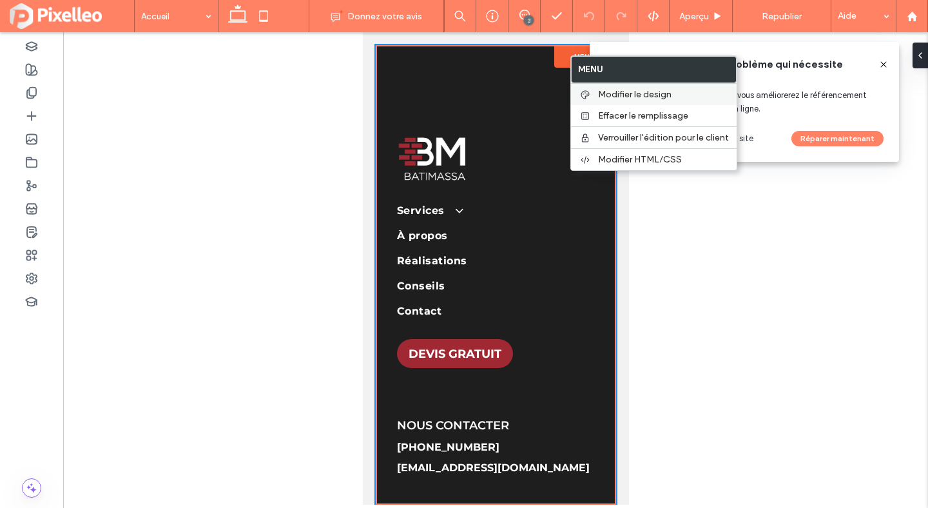
click at [612, 91] on span "Modifier le design" at bounding box center [634, 94] width 73 height 11
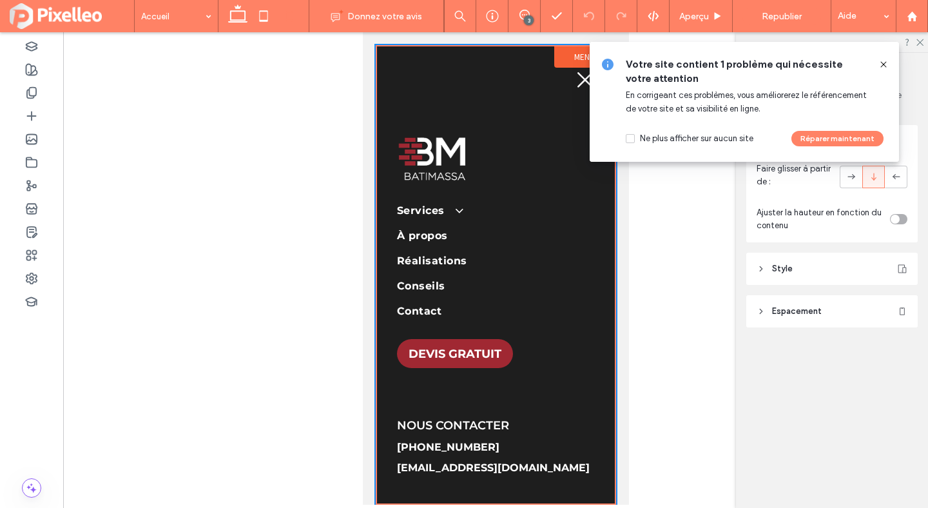
click at [785, 271] on span "Style" at bounding box center [782, 268] width 21 height 13
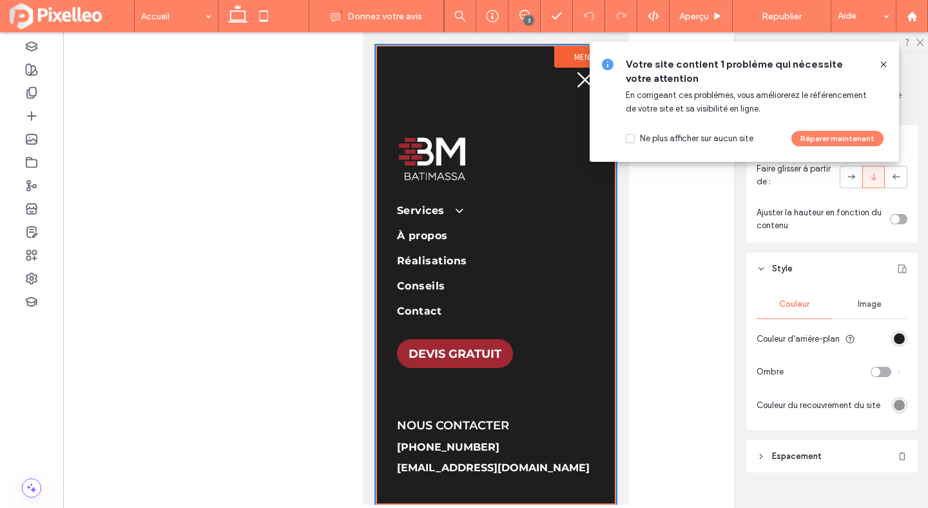
click at [893, 330] on section "Couleur d'arrière-plan" at bounding box center [831, 337] width 151 height 32
click at [896, 336] on div "rgb(30, 30, 30)" at bounding box center [899, 338] width 11 height 11
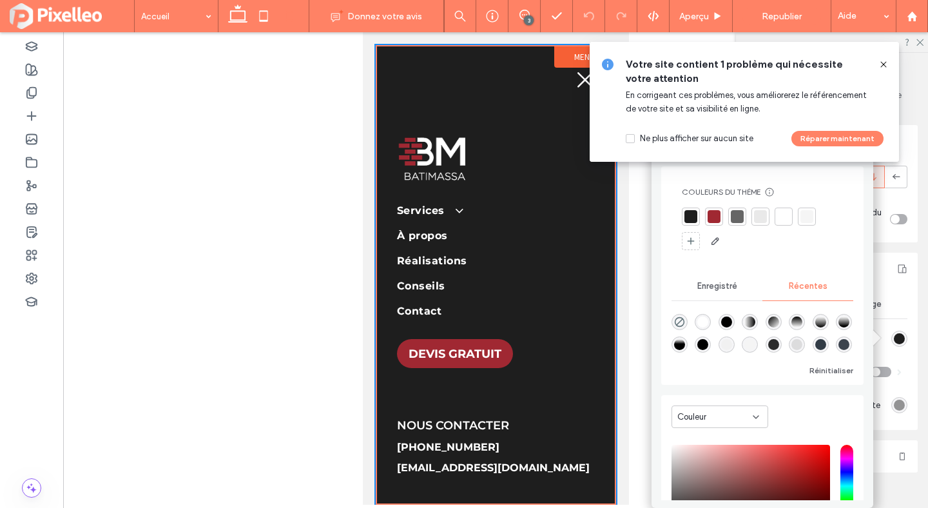
click at [731, 280] on div "Enregistré" at bounding box center [716, 286] width 91 height 28
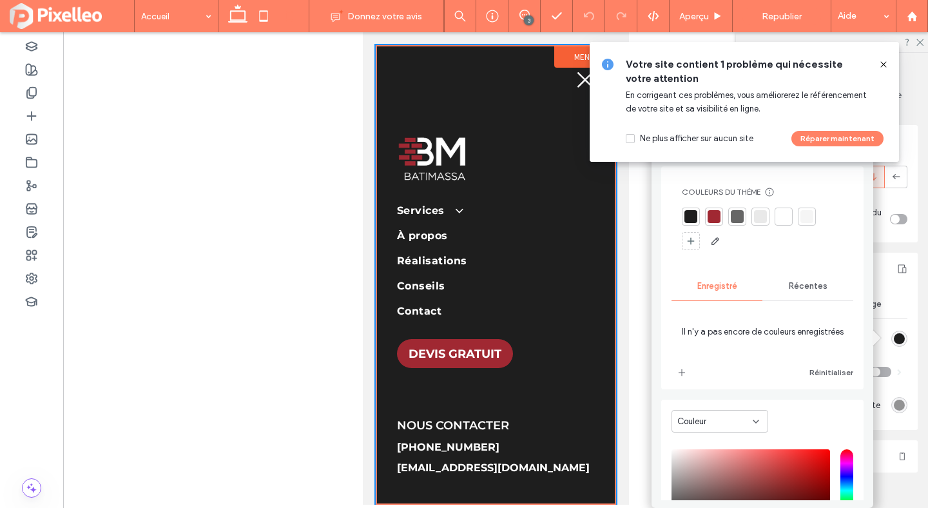
click at [781, 286] on div "Récentes" at bounding box center [807, 286] width 91 height 28
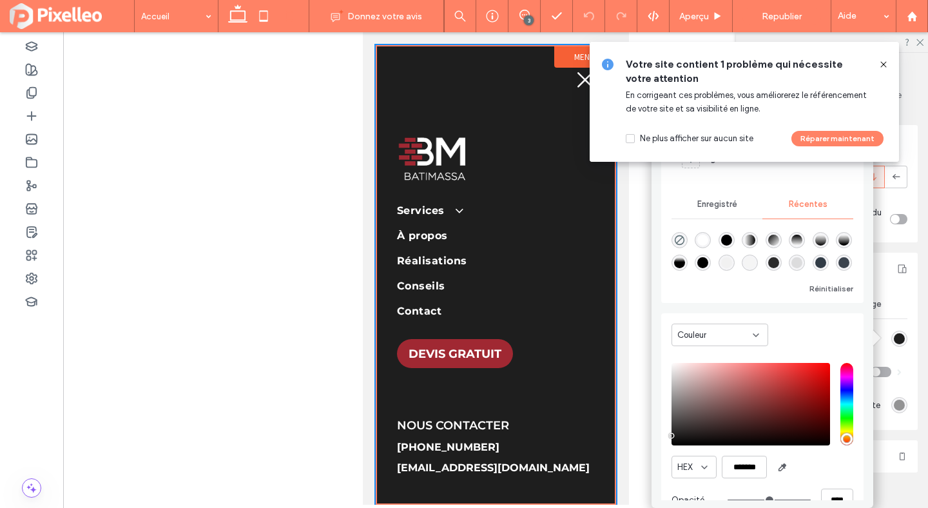
scroll to position [109, 0]
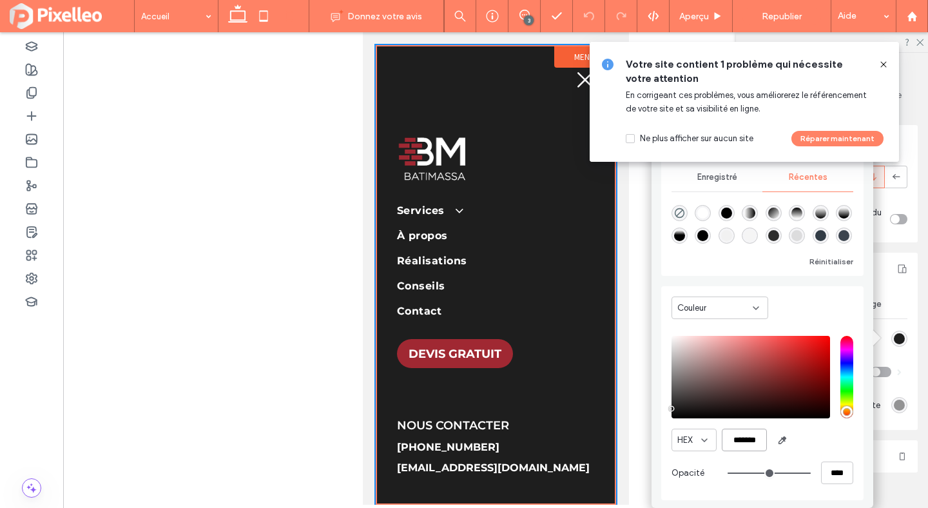
click at [751, 432] on input "*******" at bounding box center [744, 439] width 45 height 23
paste input "**********"
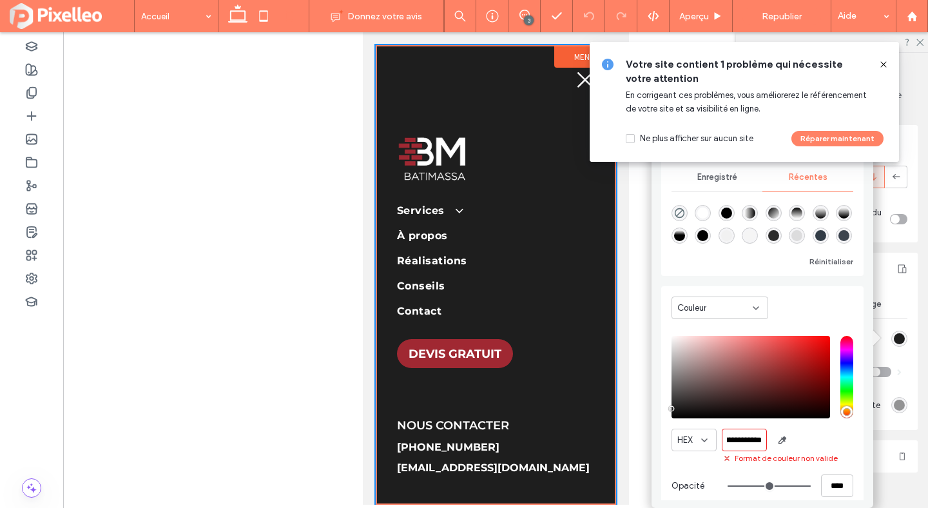
click at [751, 432] on input "**********" at bounding box center [744, 439] width 45 height 23
type input "*******"
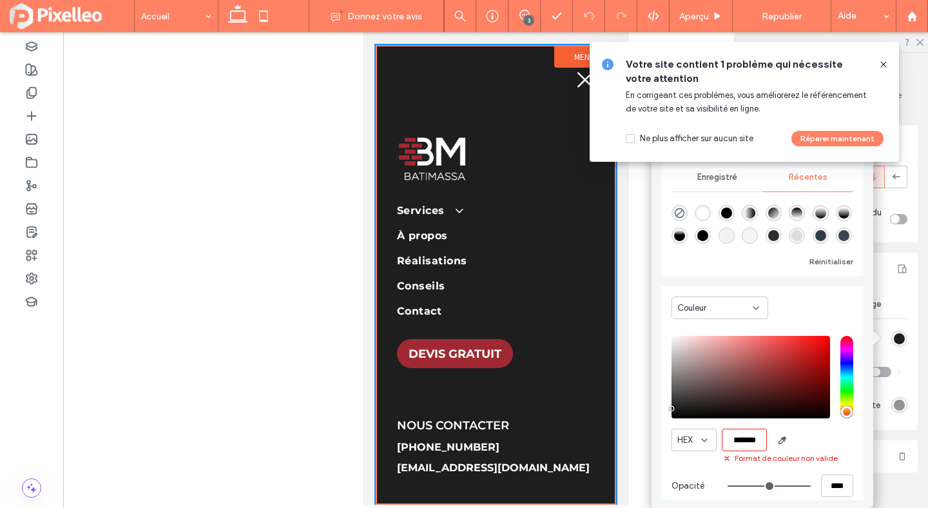
click at [882, 61] on icon at bounding box center [883, 64] width 10 height 10
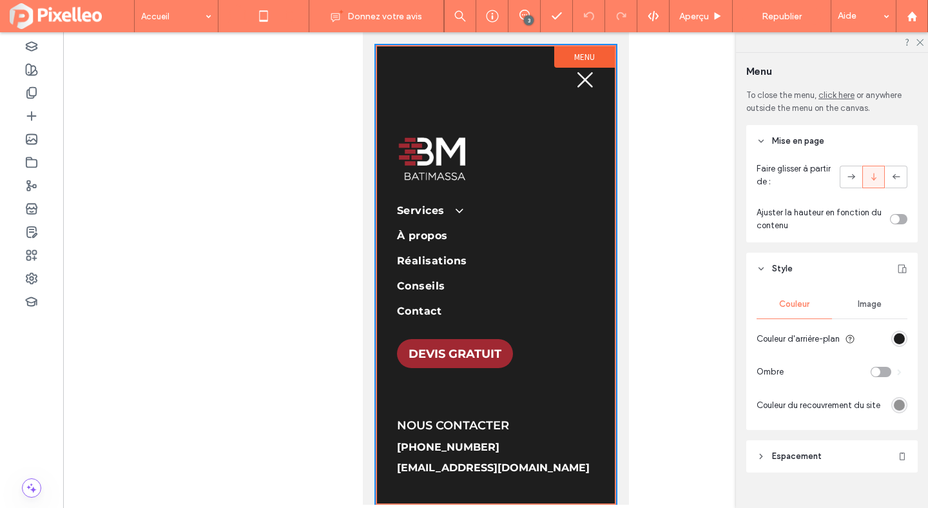
click at [240, 17] on icon at bounding box center [238, 16] width 26 height 26
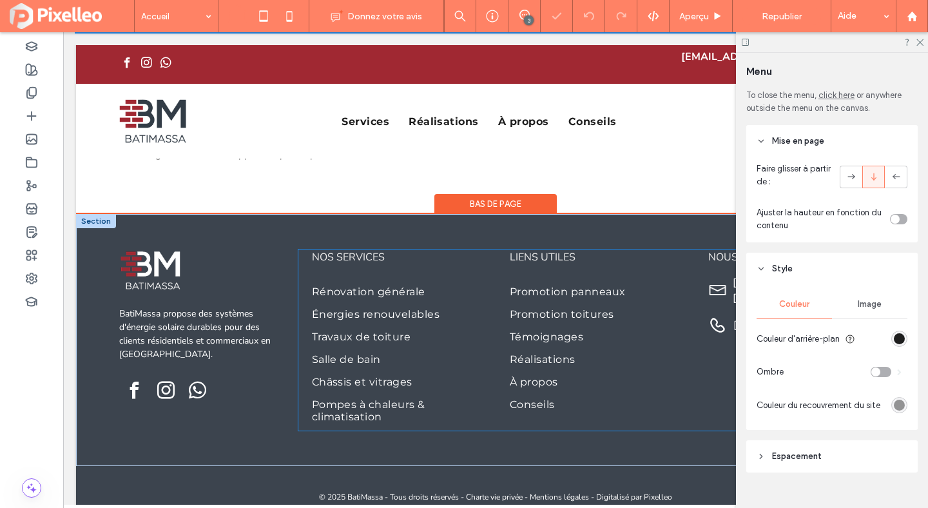
scroll to position [4877, 0]
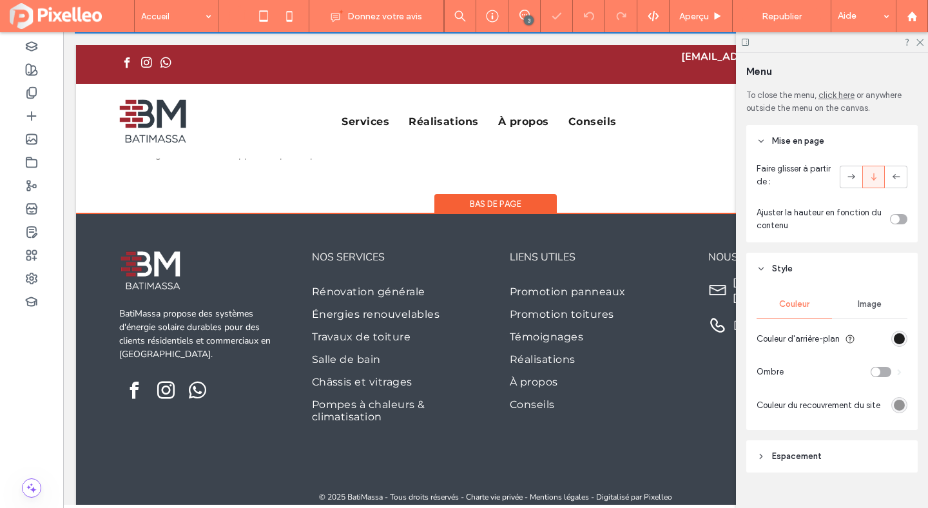
click at [493, 194] on div "Bas de page" at bounding box center [495, 204] width 122 height 20
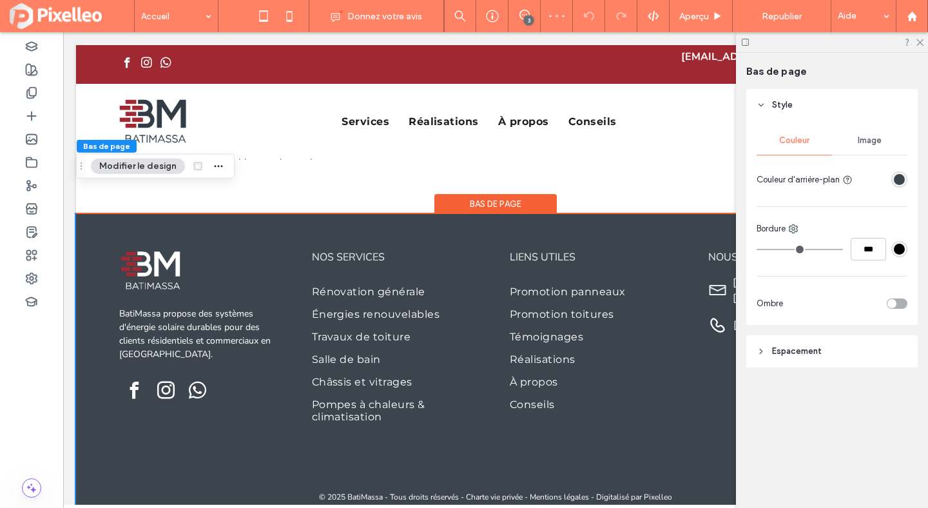
click at [906, 175] on div at bounding box center [899, 179] width 16 height 16
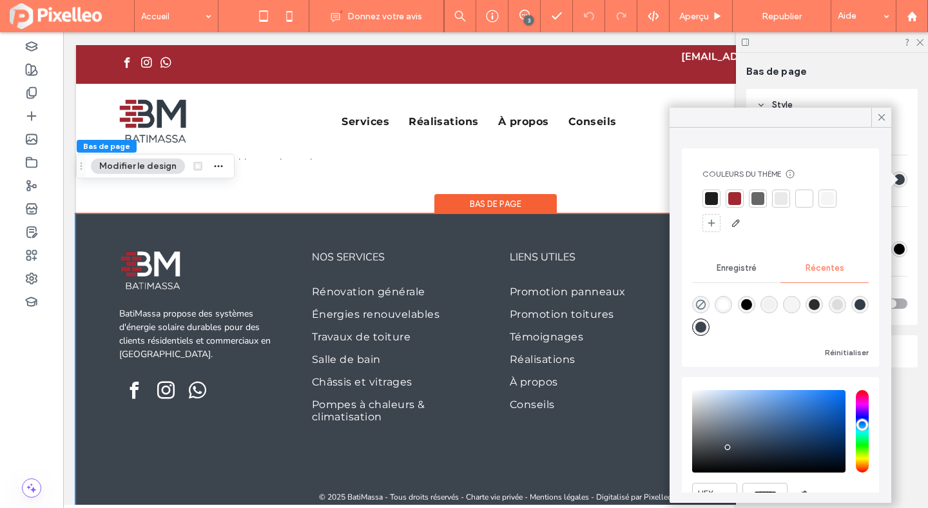
click at [737, 273] on div "Enregistré" at bounding box center [736, 268] width 88 height 28
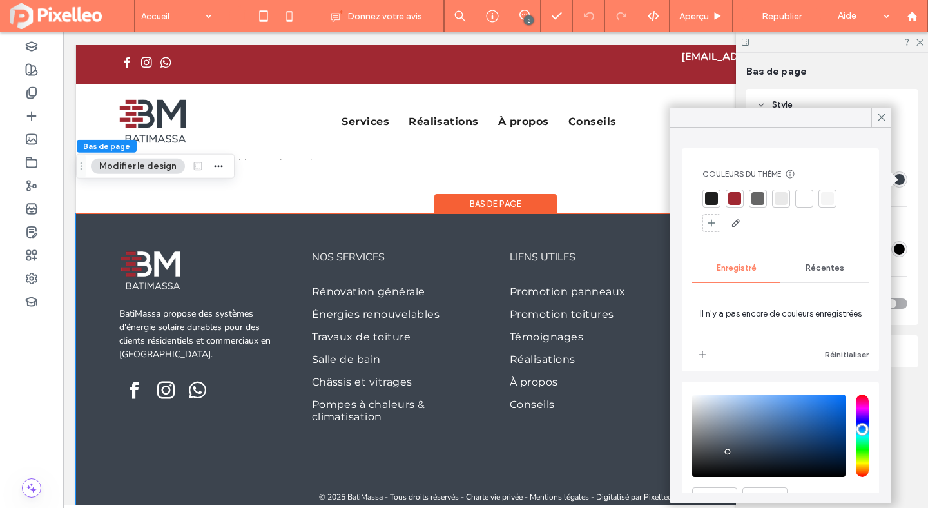
click at [702, 334] on span "Il n'y a pas encore de couleurs enregistrées" at bounding box center [780, 313] width 177 height 48
click at [702, 347] on span "add color" at bounding box center [702, 354] width 21 height 21
click at [886, 113] on icon at bounding box center [881, 117] width 12 height 12
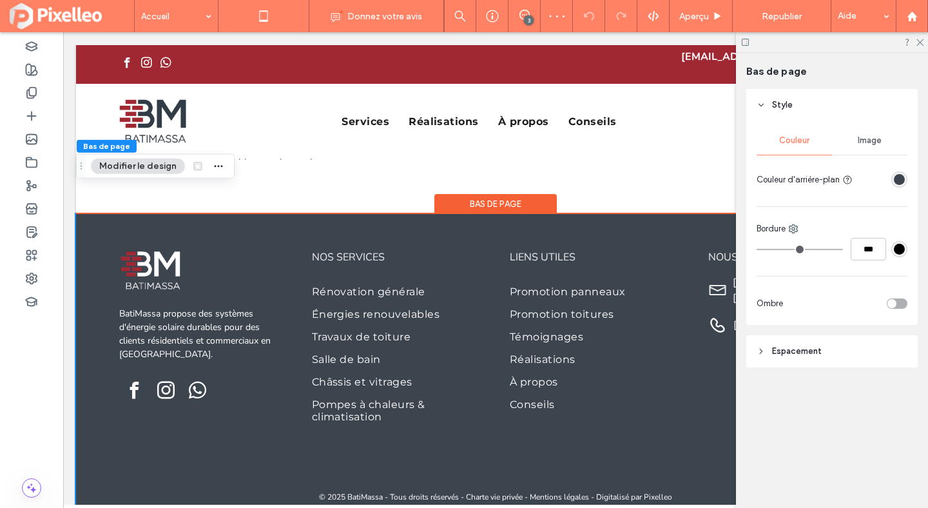
click at [288, 19] on icon at bounding box center [289, 16] width 26 height 26
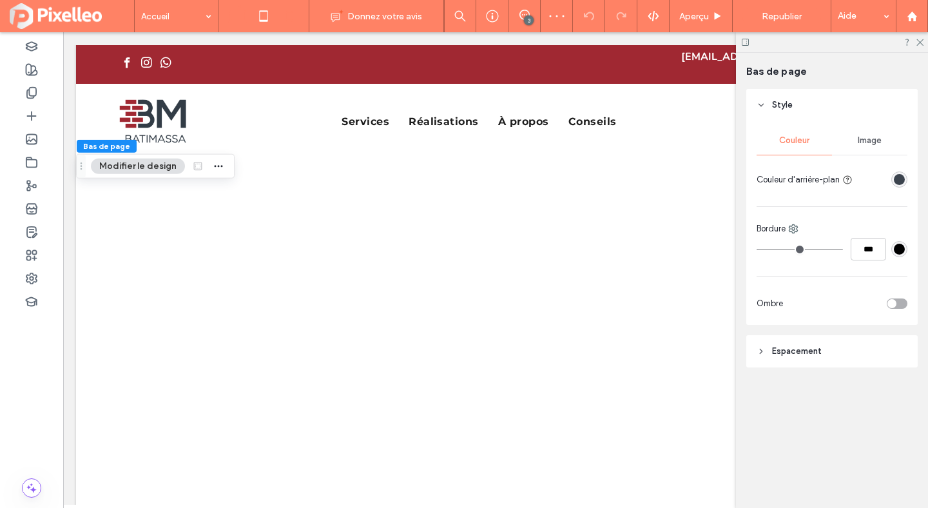
scroll to position [8934, 0]
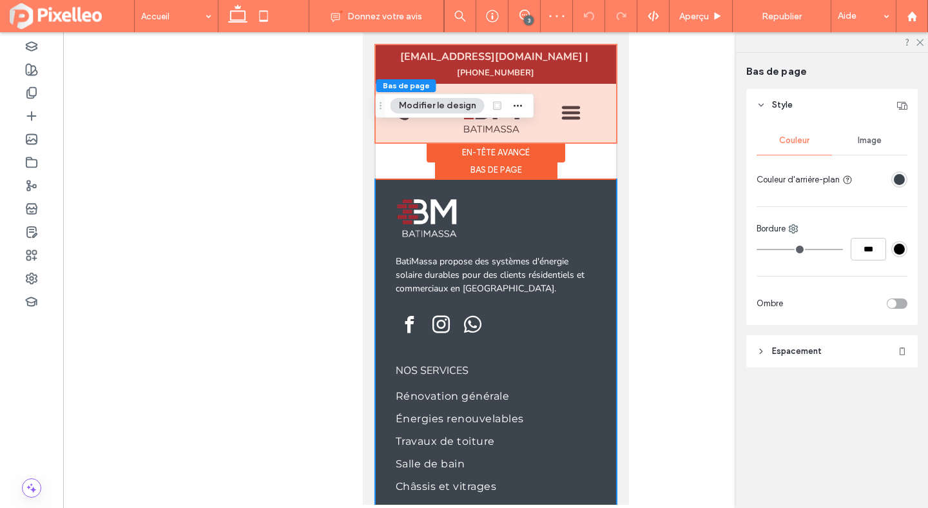
click at [570, 93] on div at bounding box center [495, 93] width 240 height 97
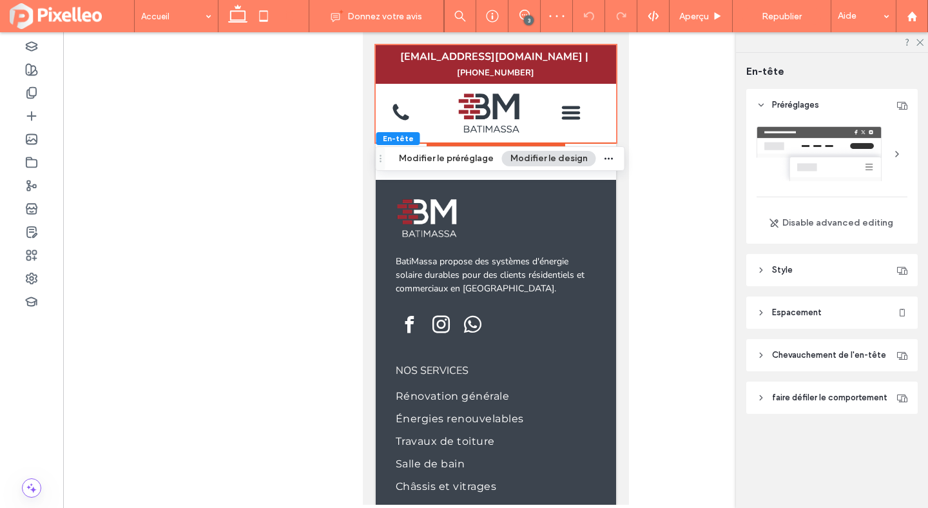
click at [570, 106] on icon at bounding box center [570, 107] width 19 height 3
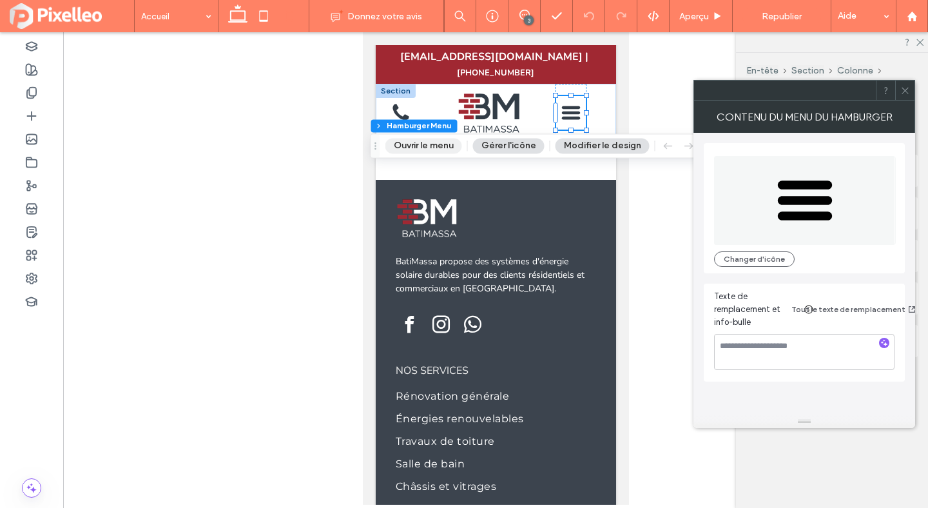
click at [405, 149] on button "Ouvrir le menu" at bounding box center [423, 145] width 77 height 15
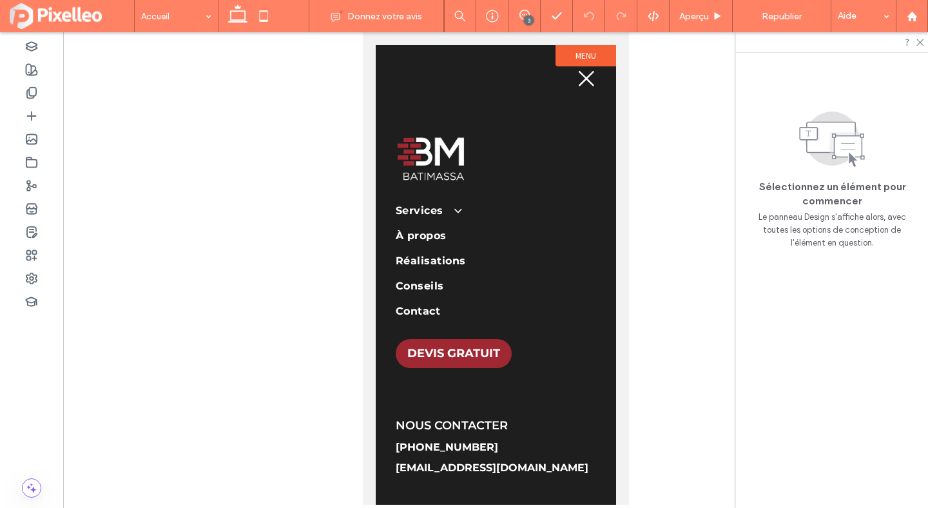
scroll to position [0, 0]
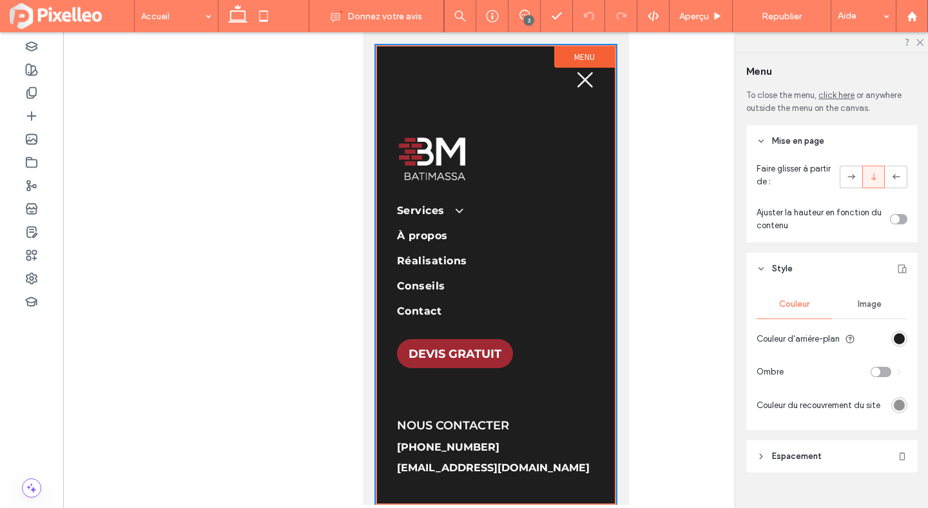
click at [575, 64] on label "Menu" at bounding box center [583, 56] width 61 height 21
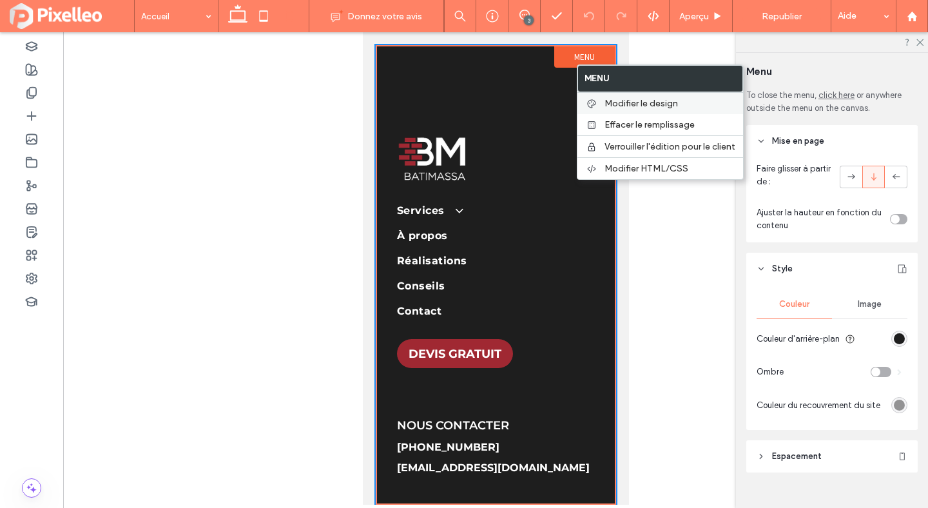
click at [609, 98] on span "Modifier le design" at bounding box center [640, 103] width 73 height 11
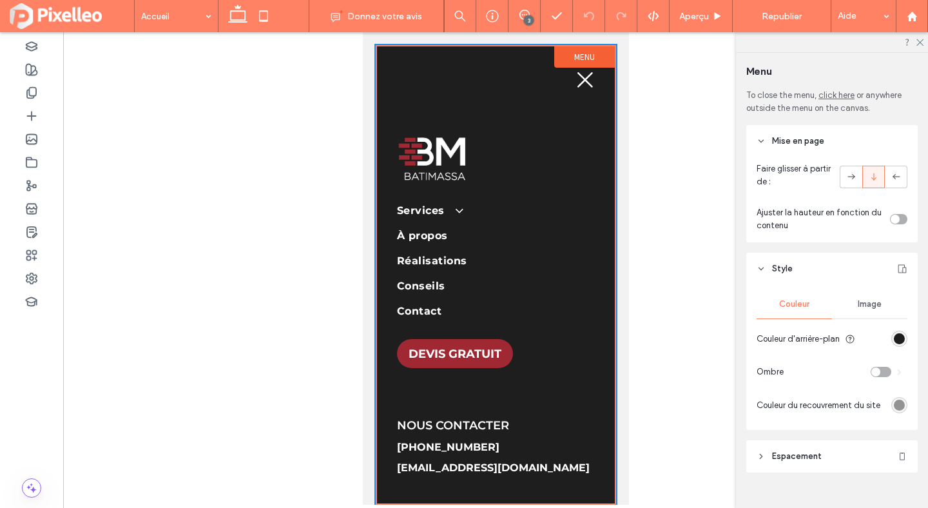
scroll to position [21, 0]
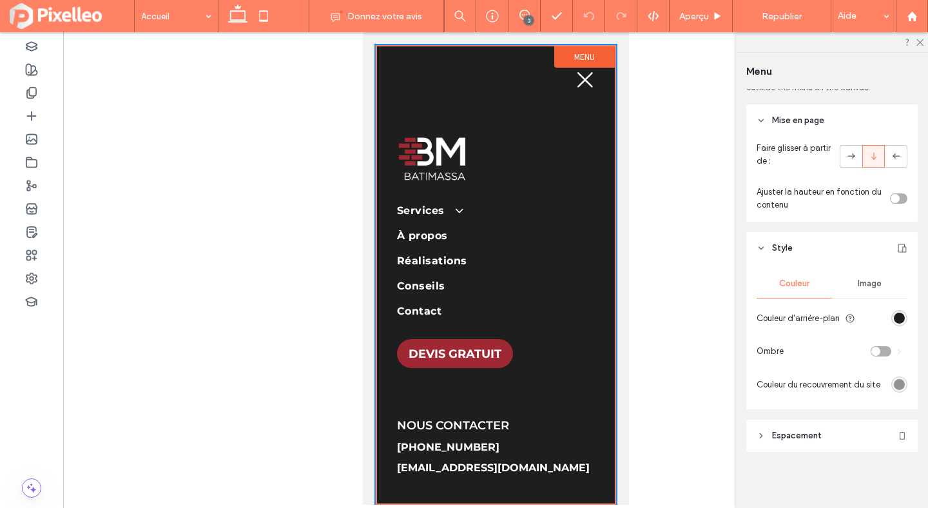
click at [895, 307] on section "Couleur d'arrière-plan" at bounding box center [831, 317] width 151 height 32
click at [895, 312] on div "rgb(30, 30, 30)" at bounding box center [899, 317] width 11 height 11
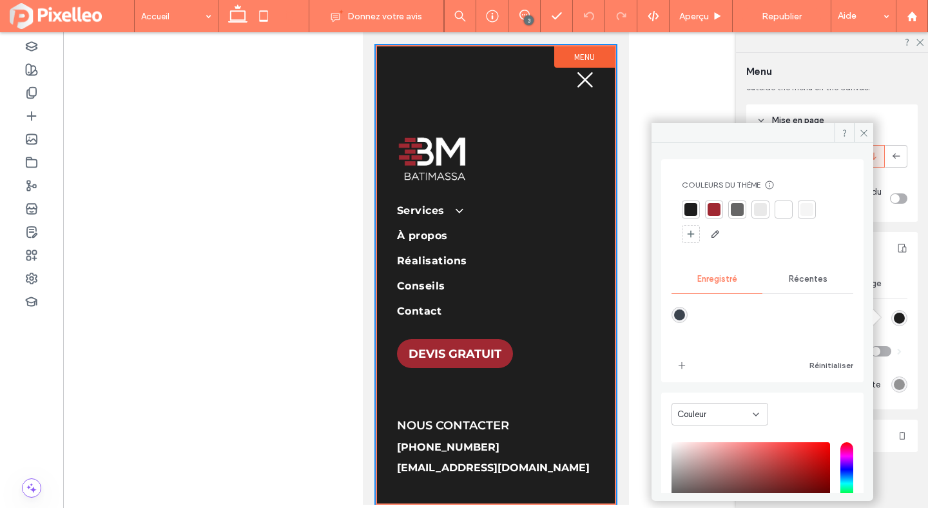
click at [678, 314] on div "rgba(60,68,78,1)" at bounding box center [679, 314] width 11 height 11
type input "*******"
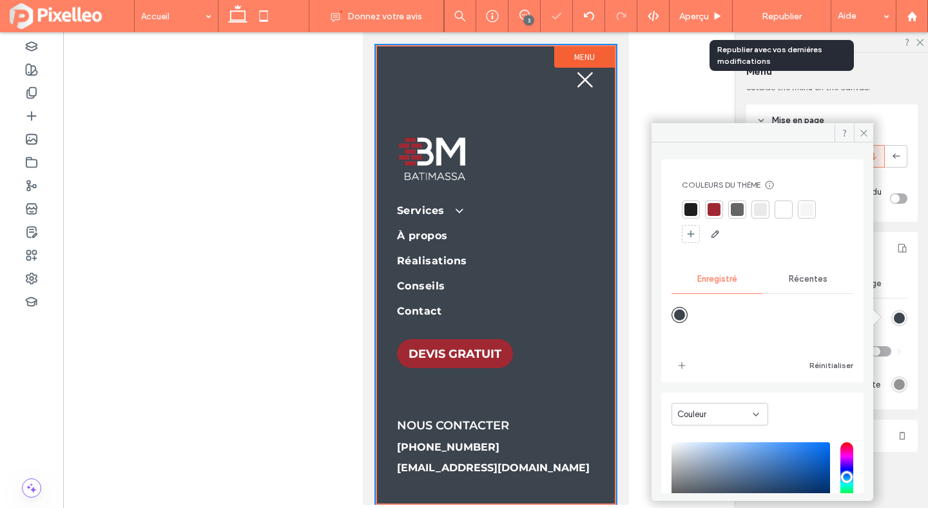
click at [785, 12] on span "Republier" at bounding box center [781, 16] width 40 height 11
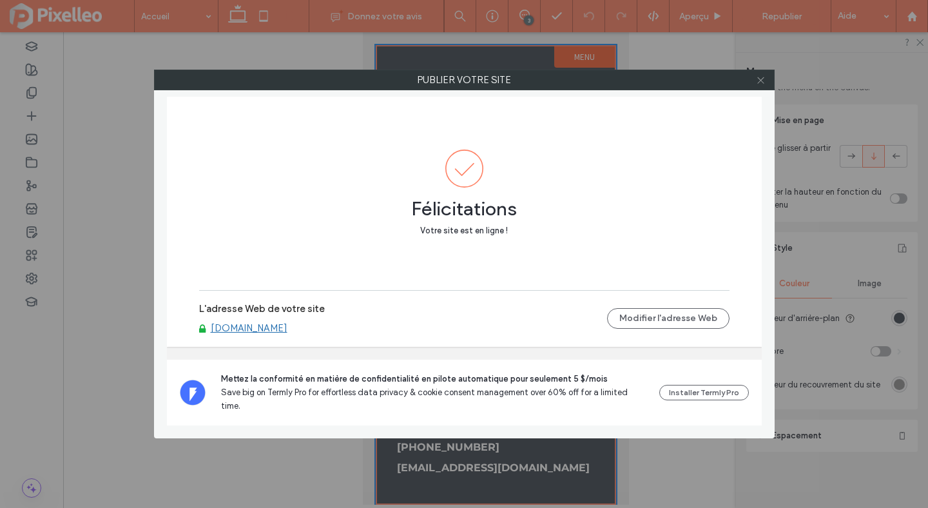
click at [761, 81] on icon at bounding box center [761, 80] width 10 height 10
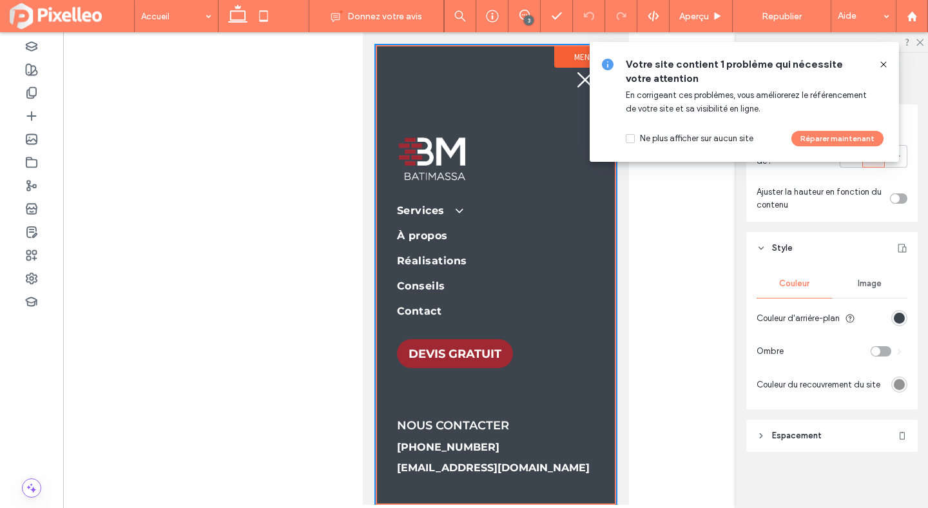
click at [883, 62] on icon at bounding box center [883, 64] width 10 height 10
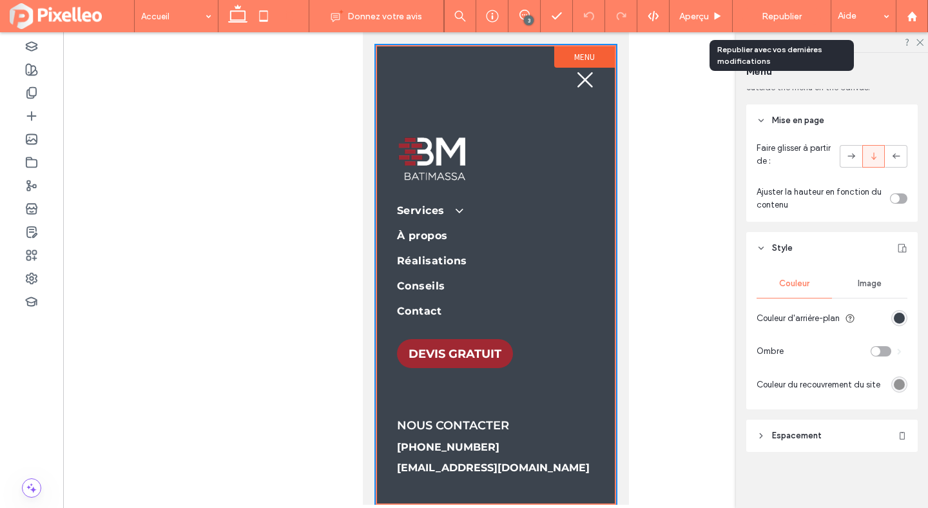
click at [780, 22] on div "Republier" at bounding box center [781, 16] width 79 height 17
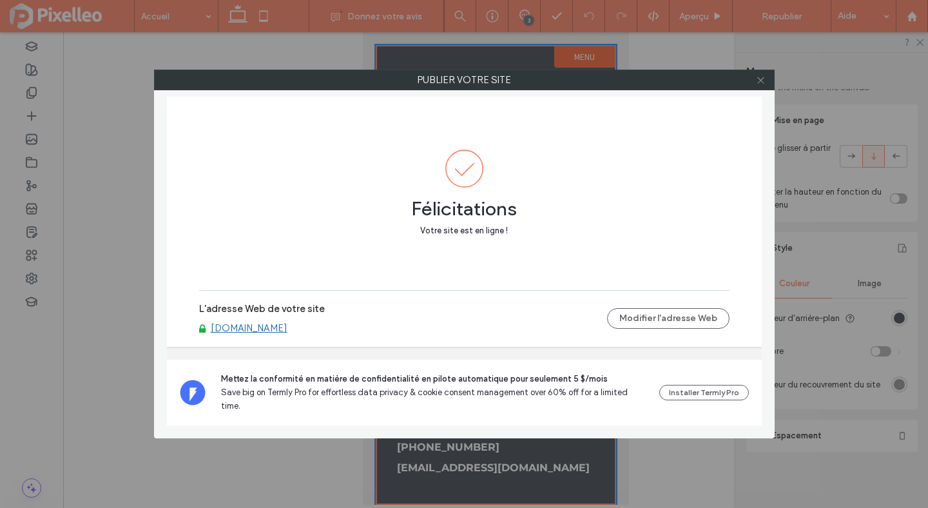
click at [762, 79] on icon at bounding box center [761, 80] width 10 height 10
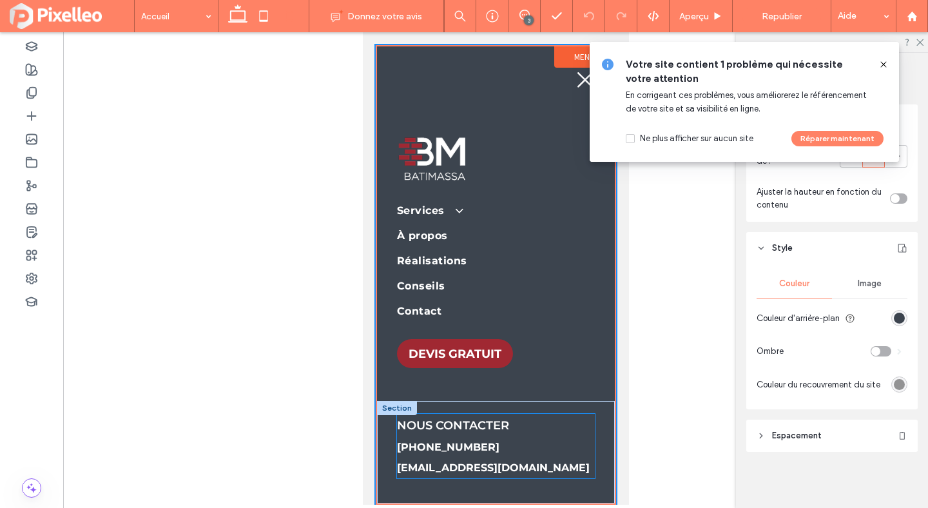
click at [468, 452] on strong "[PHONE_NUMBER]" at bounding box center [447, 447] width 102 height 12
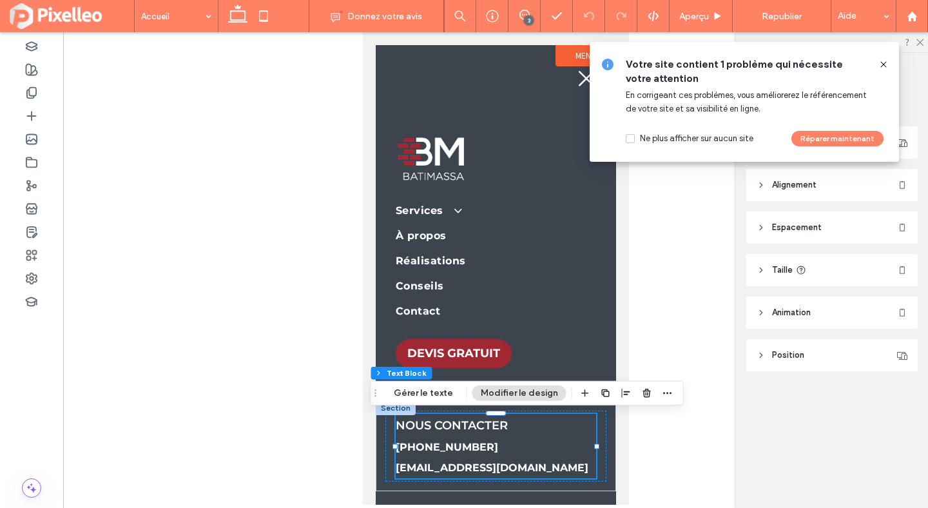
click at [470, 445] on strong "[PHONE_NUMBER]" at bounding box center [446, 447] width 102 height 12
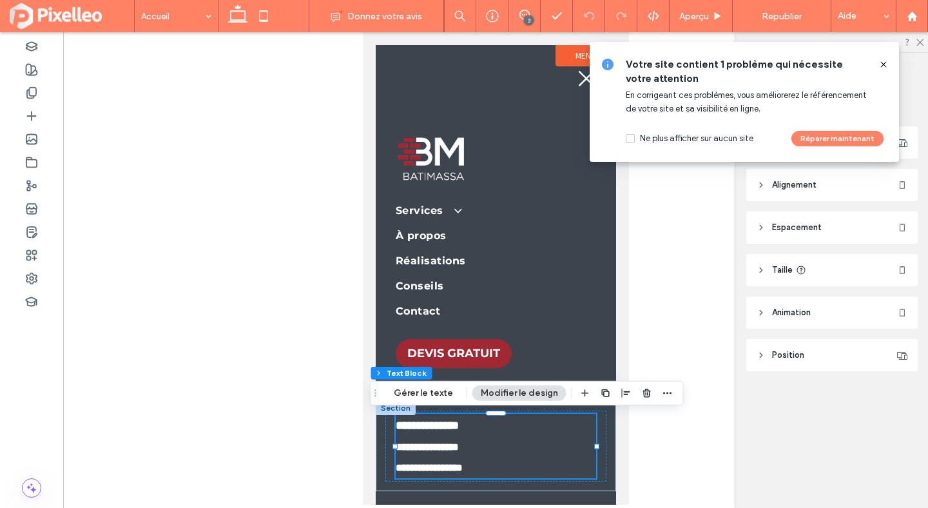
click at [458, 445] on strong "**********" at bounding box center [426, 447] width 63 height 10
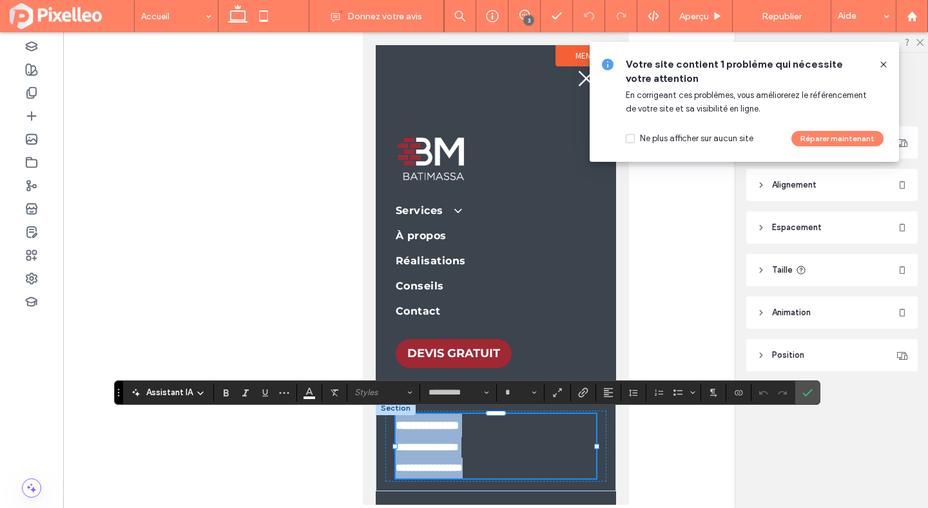
type input "**"
click at [458, 445] on strong "**********" at bounding box center [426, 447] width 63 height 10
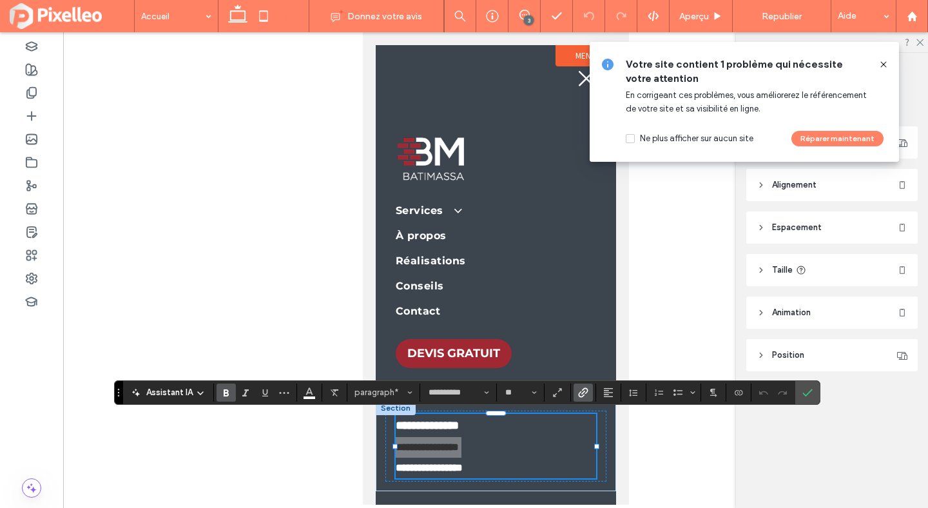
click at [225, 396] on icon "Gras" at bounding box center [226, 392] width 10 height 10
click at [449, 390] on input "**********" at bounding box center [454, 392] width 55 height 10
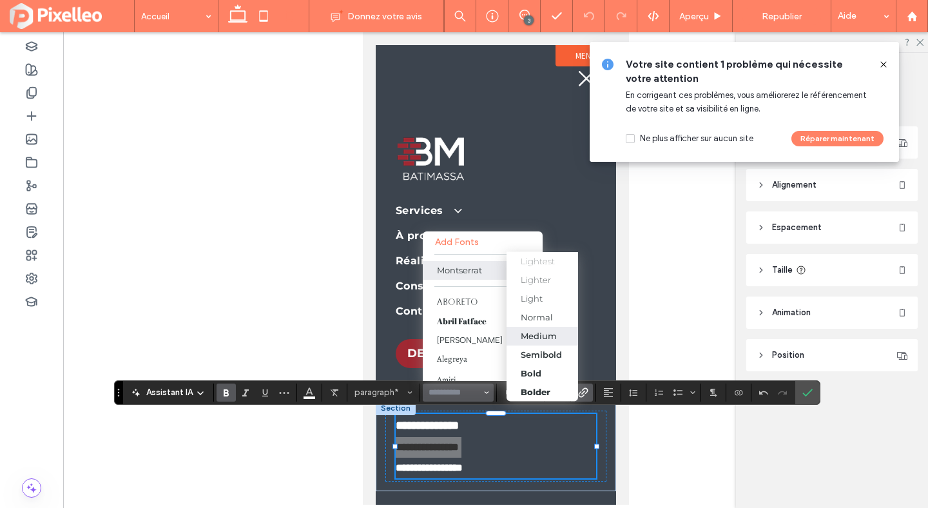
click at [544, 340] on div "Medium" at bounding box center [539, 335] width 36 height 10
type input "**********"
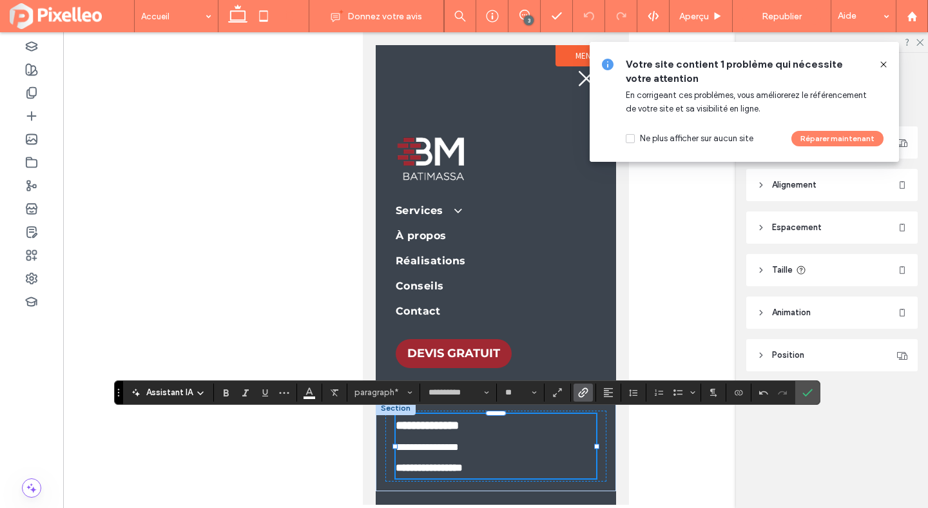
click at [506, 463] on p "**********" at bounding box center [495, 467] width 200 height 21
click at [453, 390] on input "**********" at bounding box center [454, 392] width 55 height 10
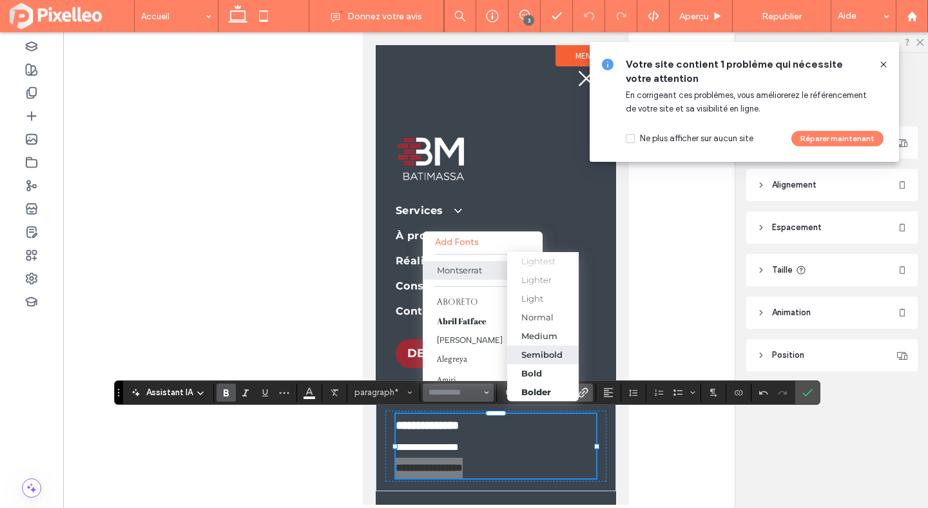
click at [544, 352] on div "Semibold" at bounding box center [541, 354] width 41 height 10
type input "**********"
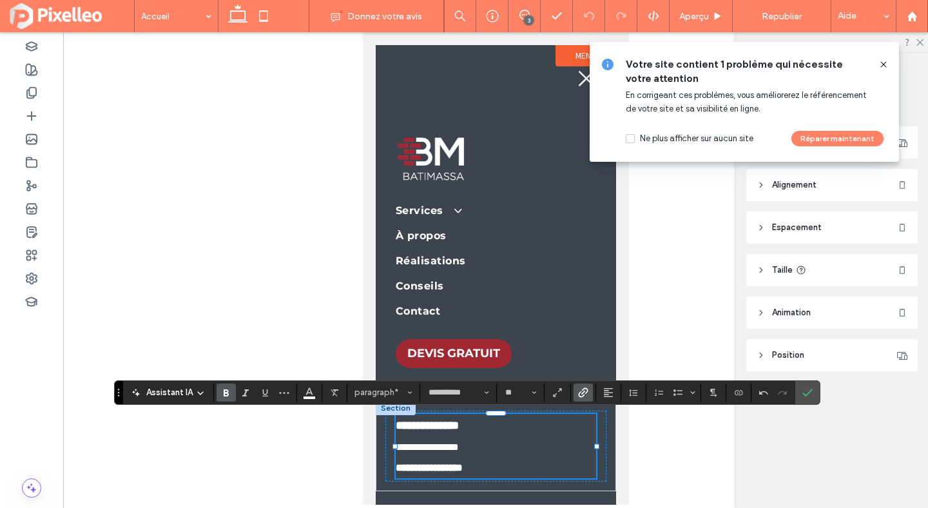
click at [456, 447] on link "**********" at bounding box center [426, 447] width 63 height 10
click at [475, 393] on input "**********" at bounding box center [454, 392] width 55 height 10
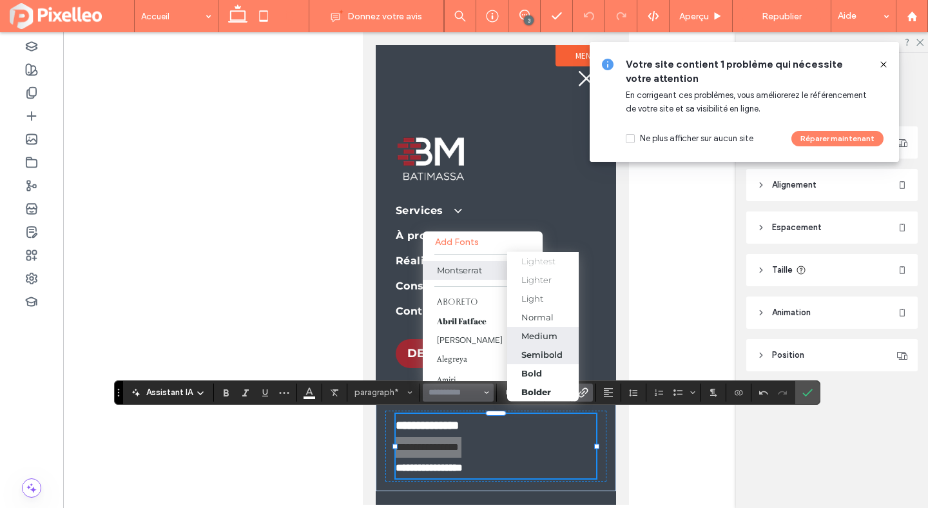
click at [535, 352] on div "Semibold" at bounding box center [541, 354] width 41 height 10
type input "**********"
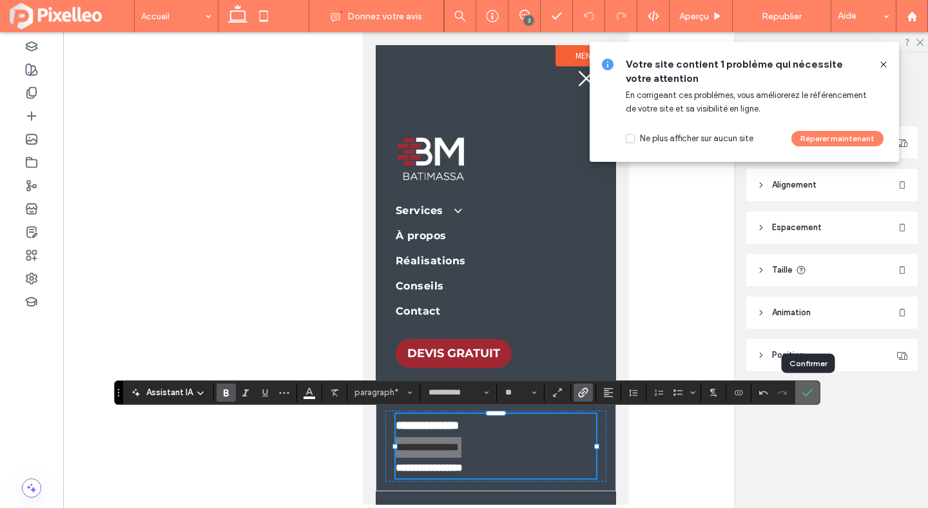
click at [810, 396] on icon "Confirmer" at bounding box center [807, 392] width 10 height 10
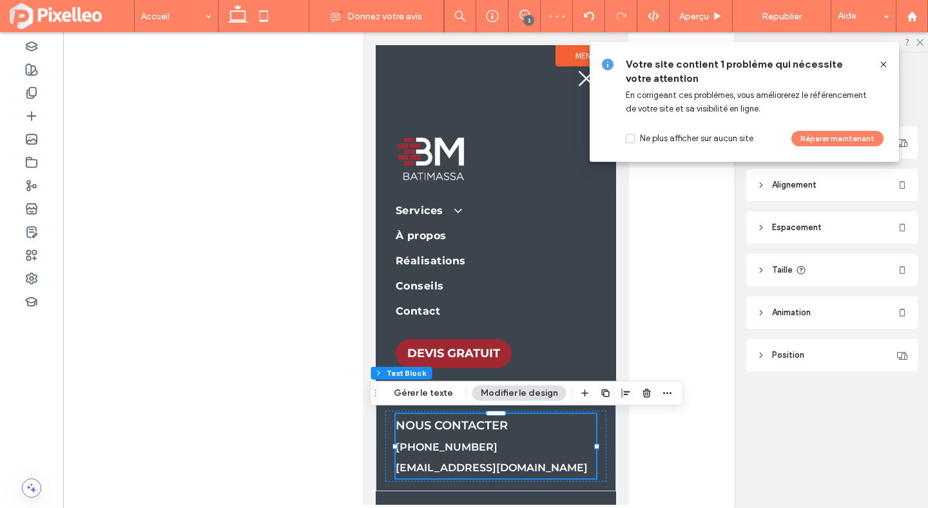
click at [882, 61] on icon at bounding box center [883, 64] width 10 height 10
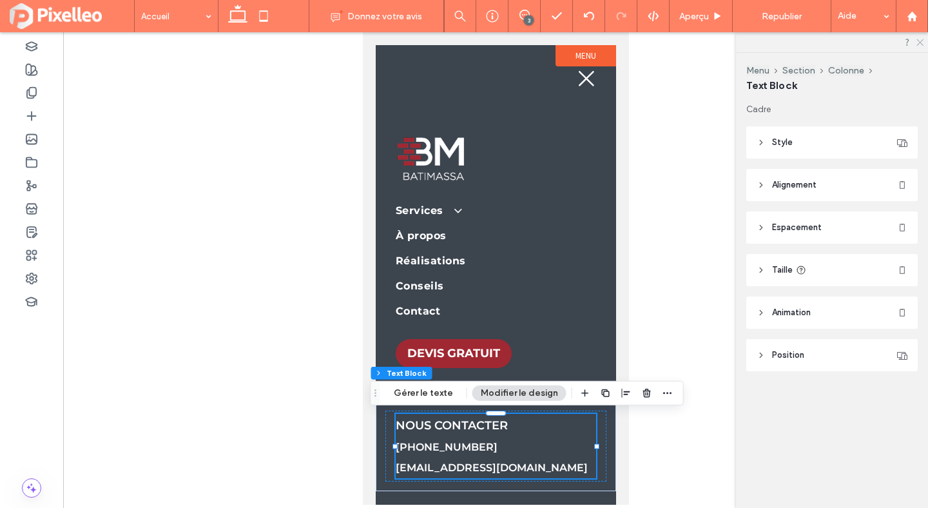
click at [919, 43] on icon at bounding box center [919, 41] width 8 height 8
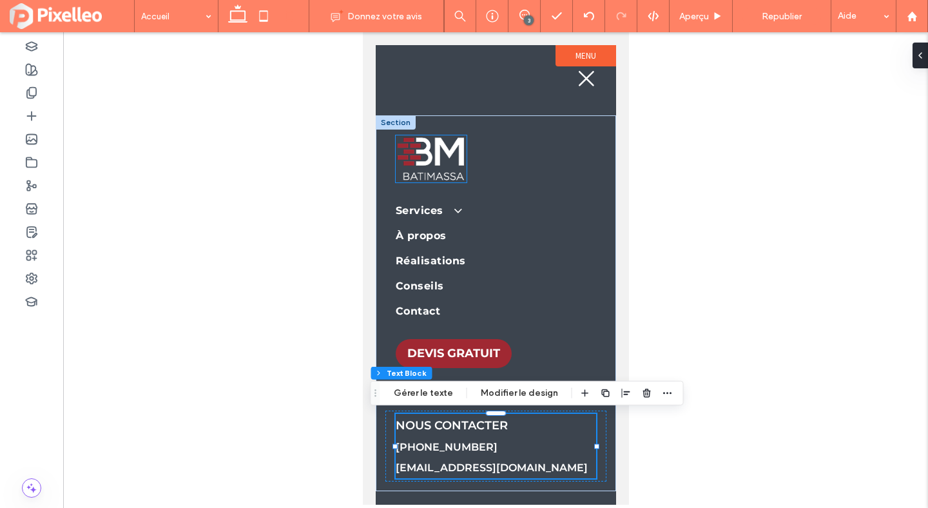
click at [432, 152] on img at bounding box center [430, 158] width 71 height 47
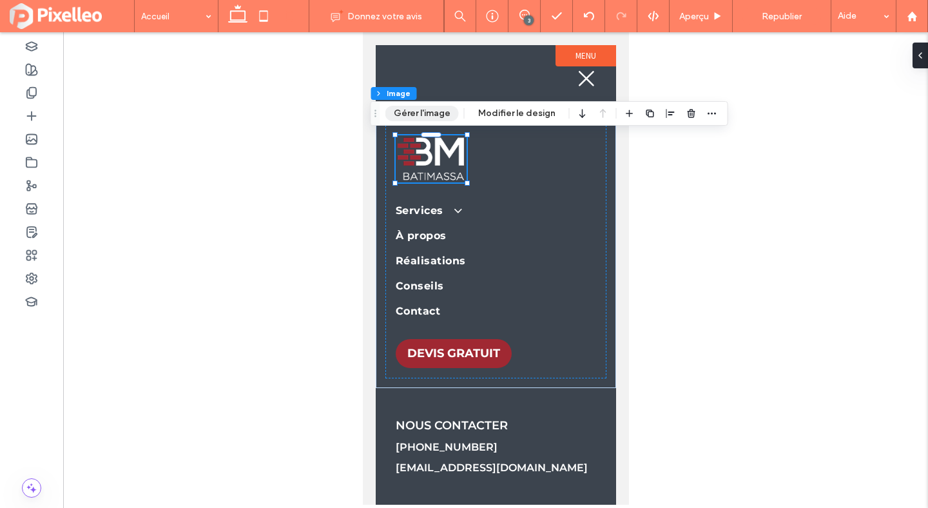
click at [424, 116] on button "Gérer l'image" at bounding box center [421, 113] width 73 height 15
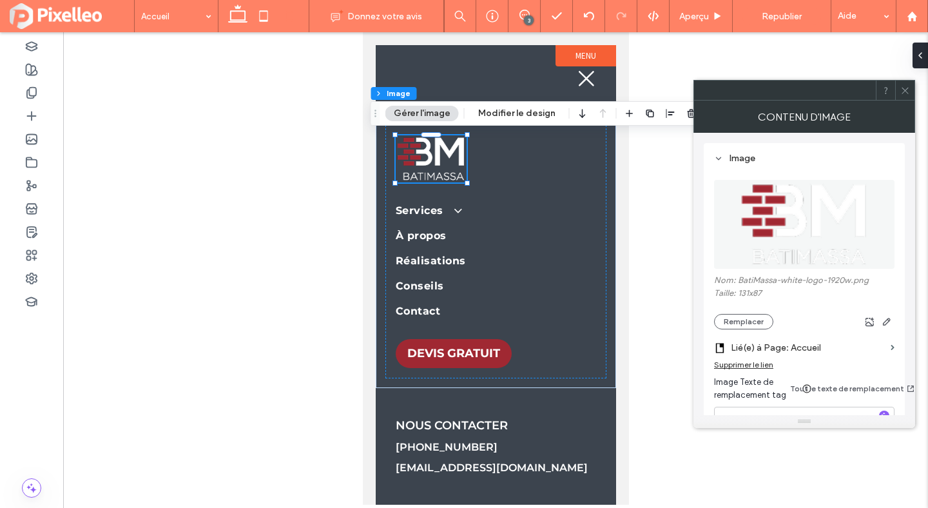
click at [903, 90] on icon at bounding box center [905, 91] width 10 height 10
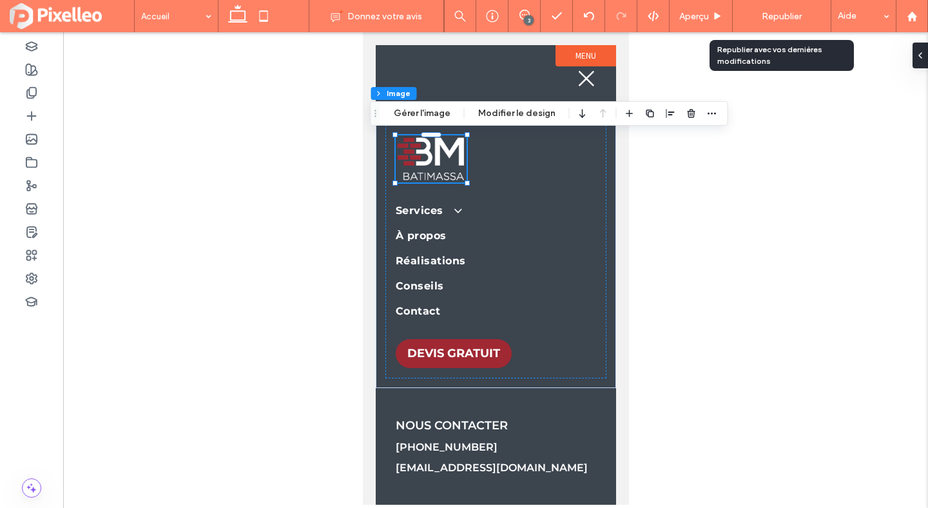
click at [771, 15] on span "Republier" at bounding box center [781, 16] width 40 height 11
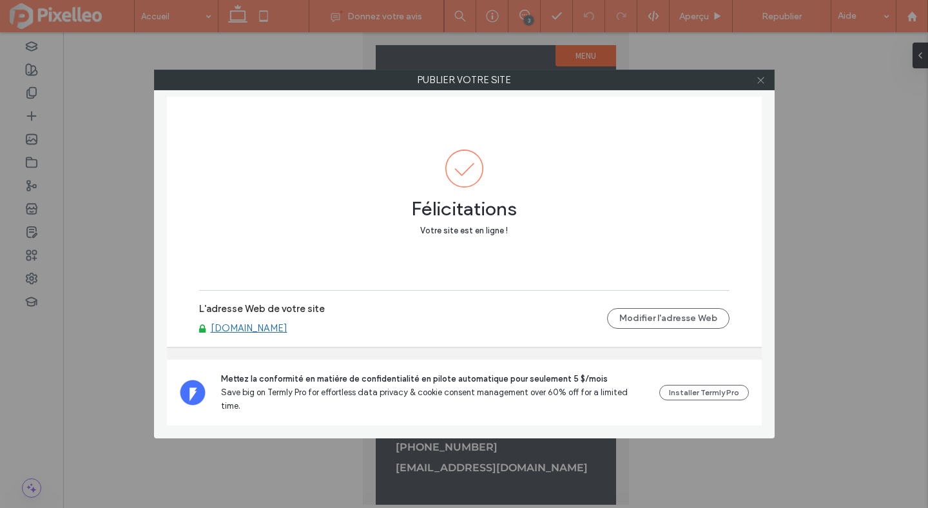
click at [763, 73] on span at bounding box center [761, 79] width 10 height 19
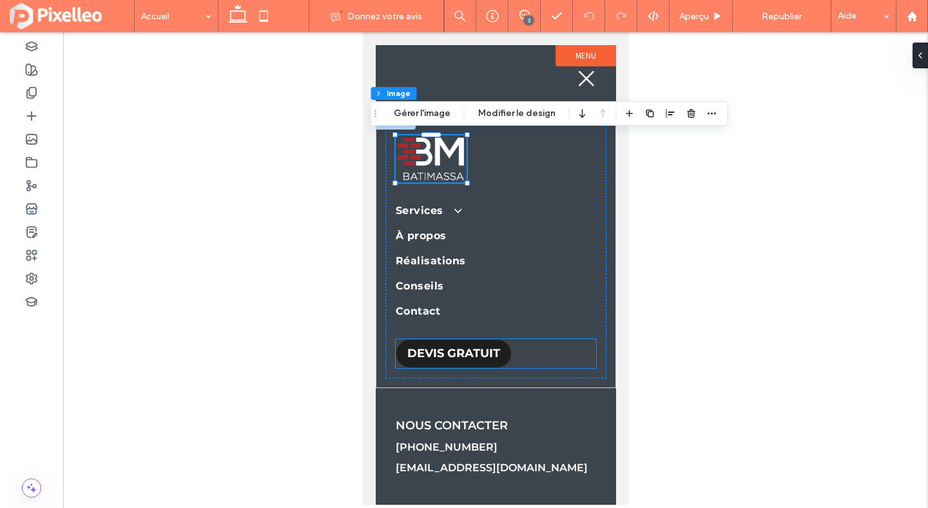
click at [459, 346] on link "DEVIS GRATUIT" at bounding box center [453, 353] width 116 height 29
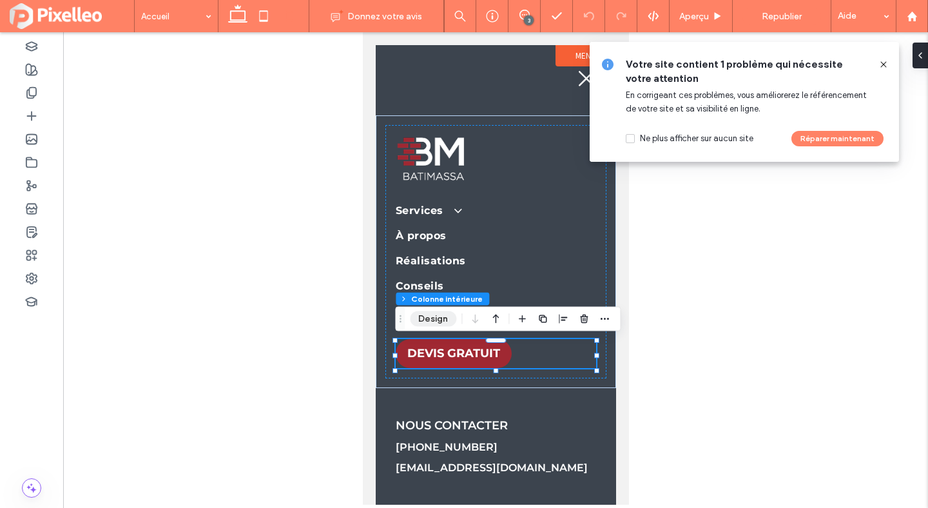
click at [428, 311] on button "Design" at bounding box center [433, 318] width 46 height 15
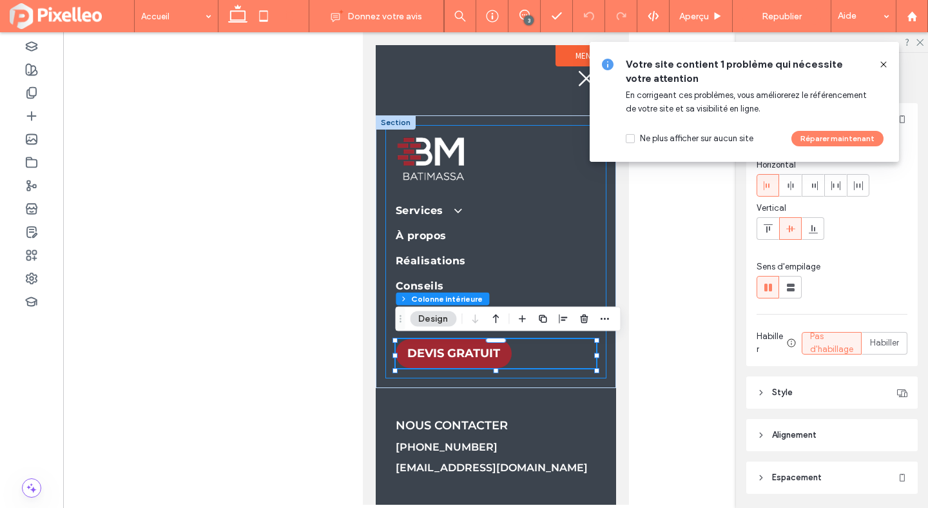
click at [440, 372] on div "Services Rénovation générale Énergies renouvelables Travaux en toiture [GEOGRAP…" at bounding box center [495, 251] width 221 height 253
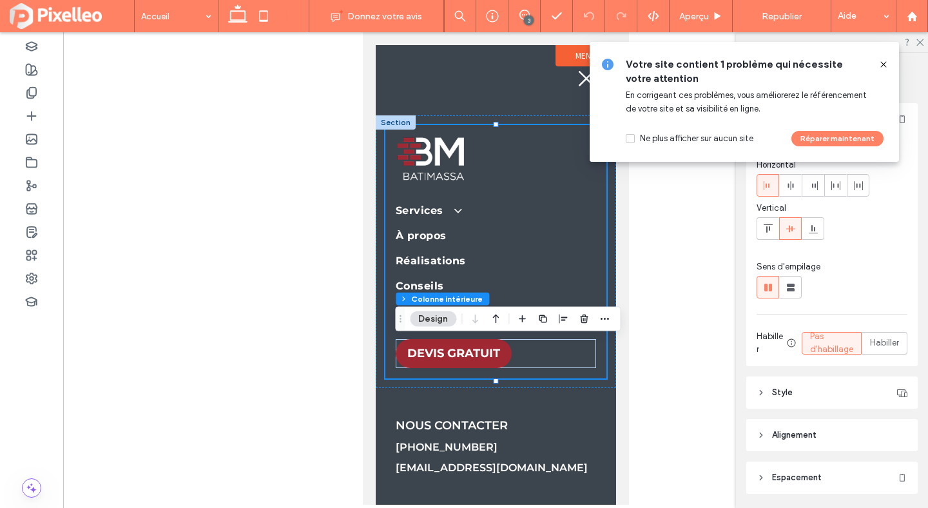
click at [440, 372] on div "Services Rénovation générale Énergies renouvelables Travaux en toiture [GEOGRAP…" at bounding box center [495, 251] width 221 height 253
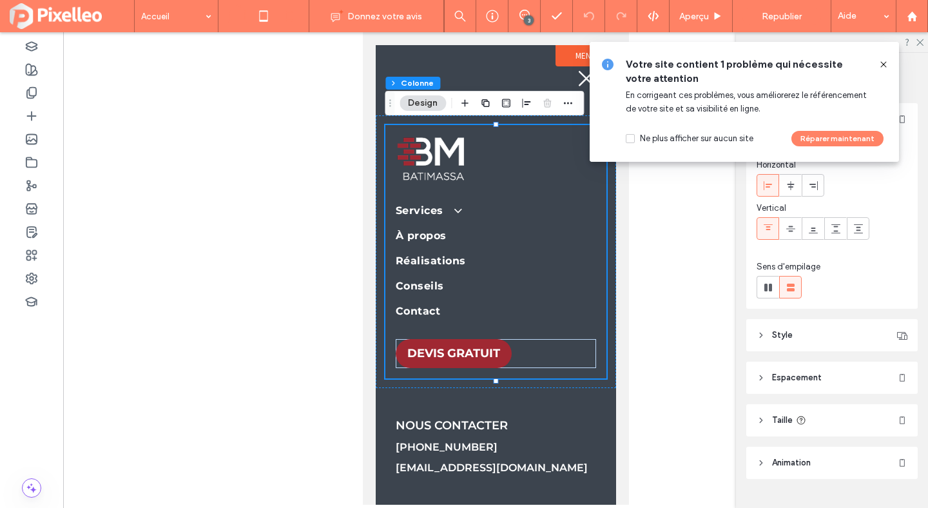
click at [240, 9] on icon at bounding box center [238, 16] width 26 height 26
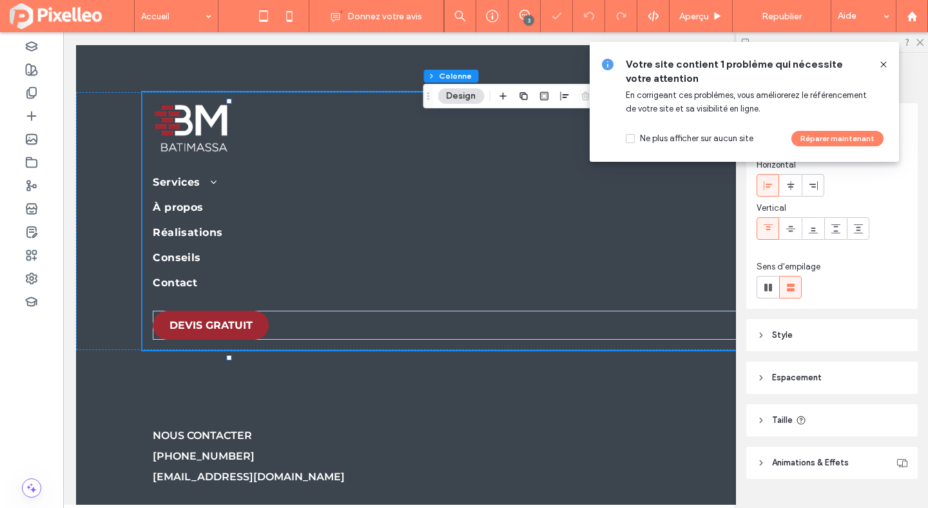
type input "***"
type input "****"
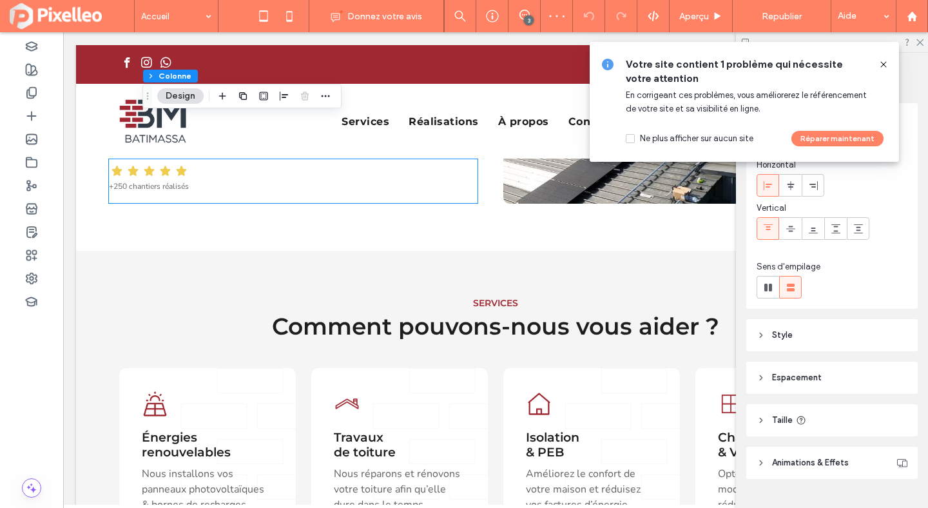
scroll to position [0, 0]
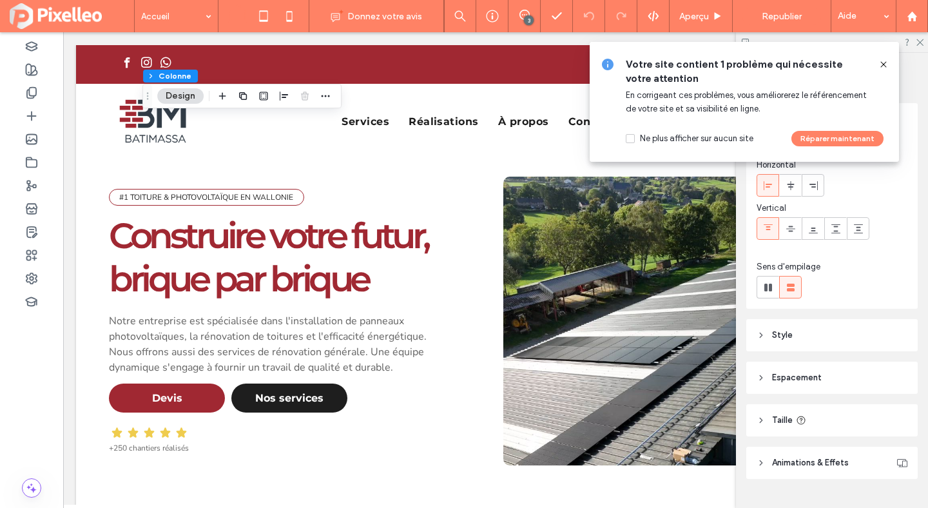
click at [885, 64] on icon at bounding box center [883, 64] width 10 height 10
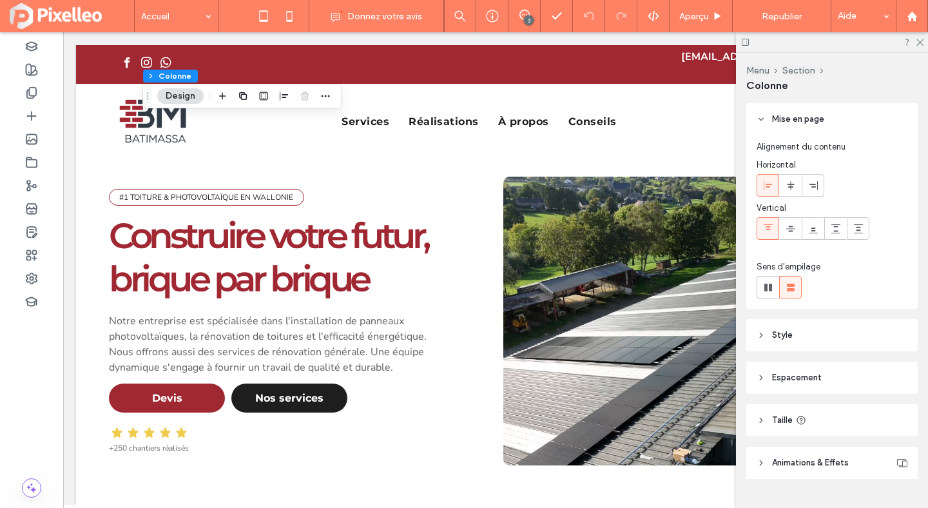
click at [914, 48] on div at bounding box center [832, 42] width 192 height 20
click at [919, 41] on icon at bounding box center [919, 41] width 8 height 8
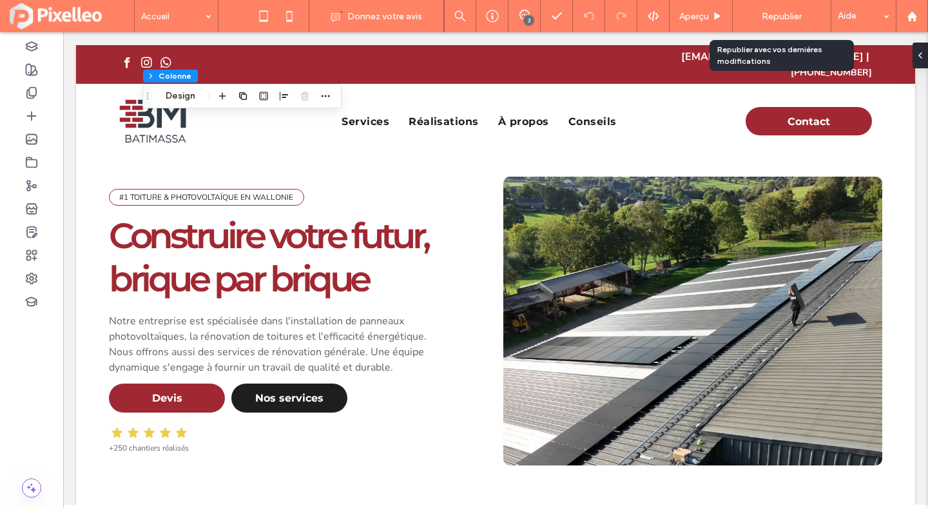
click at [794, 8] on div "Republier" at bounding box center [781, 16] width 79 height 17
